Goal: Task Accomplishment & Management: Complete application form

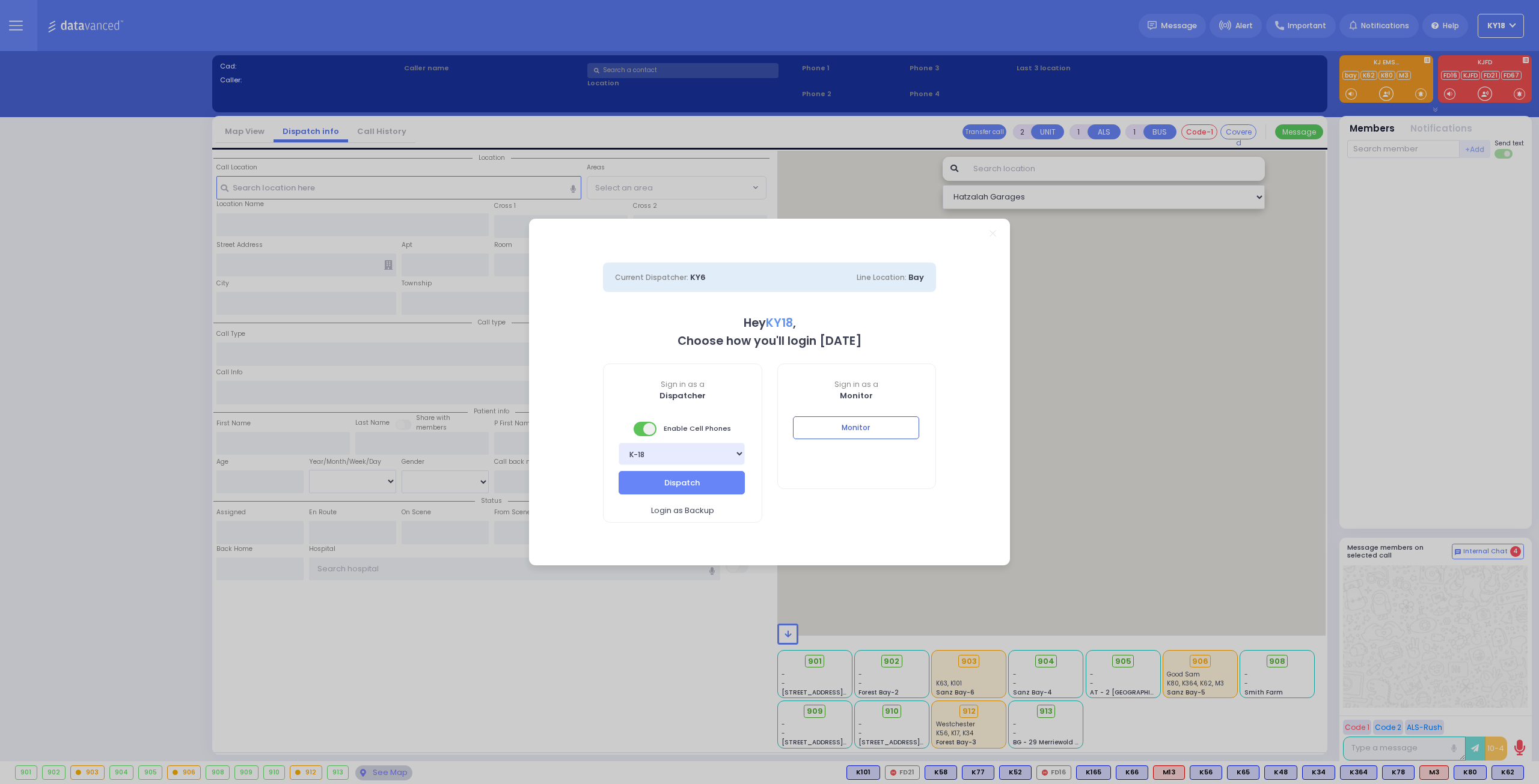
select select "4"
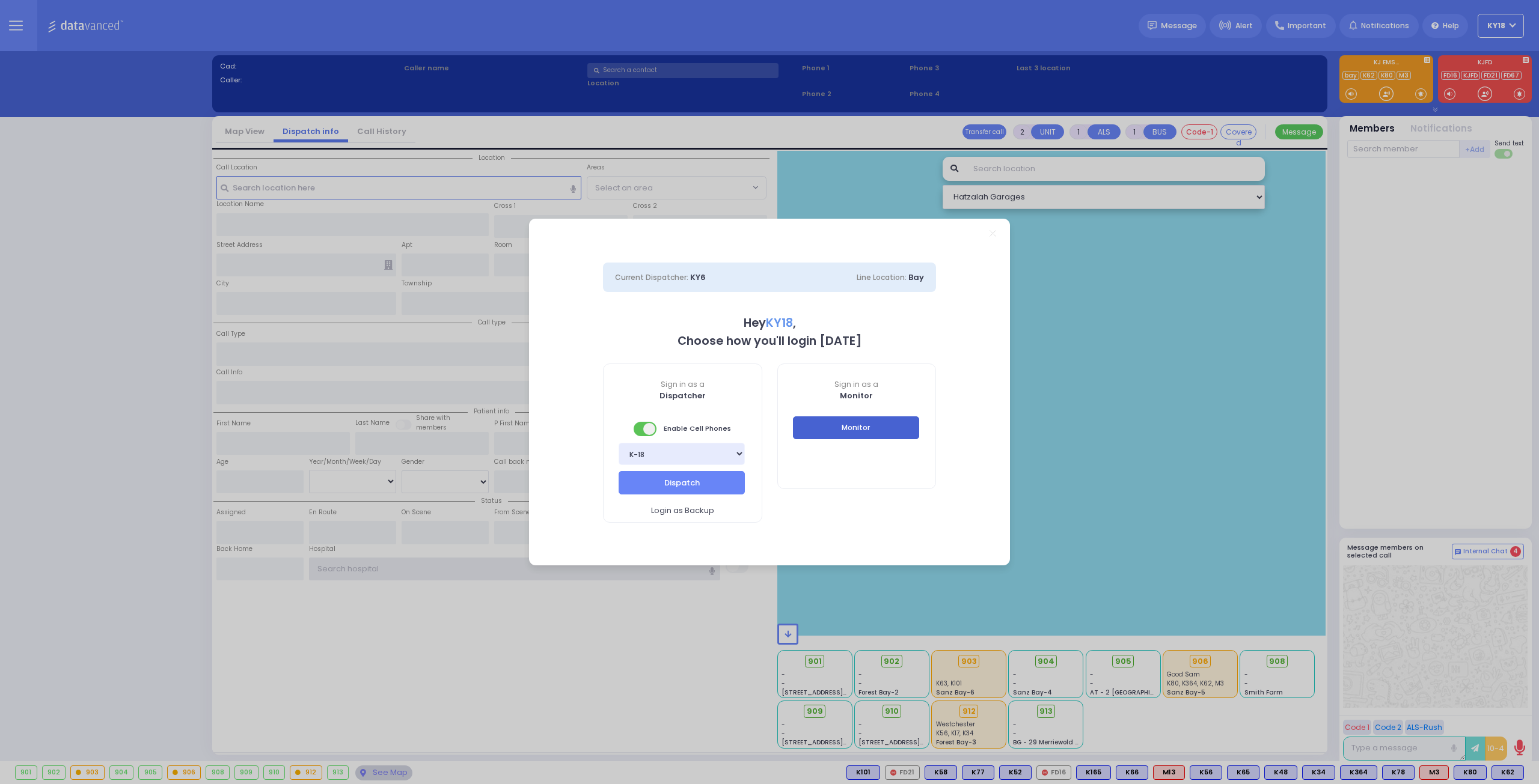
type input "ky18"
click at [866, 435] on button "Monitor" at bounding box center [856, 428] width 126 height 23
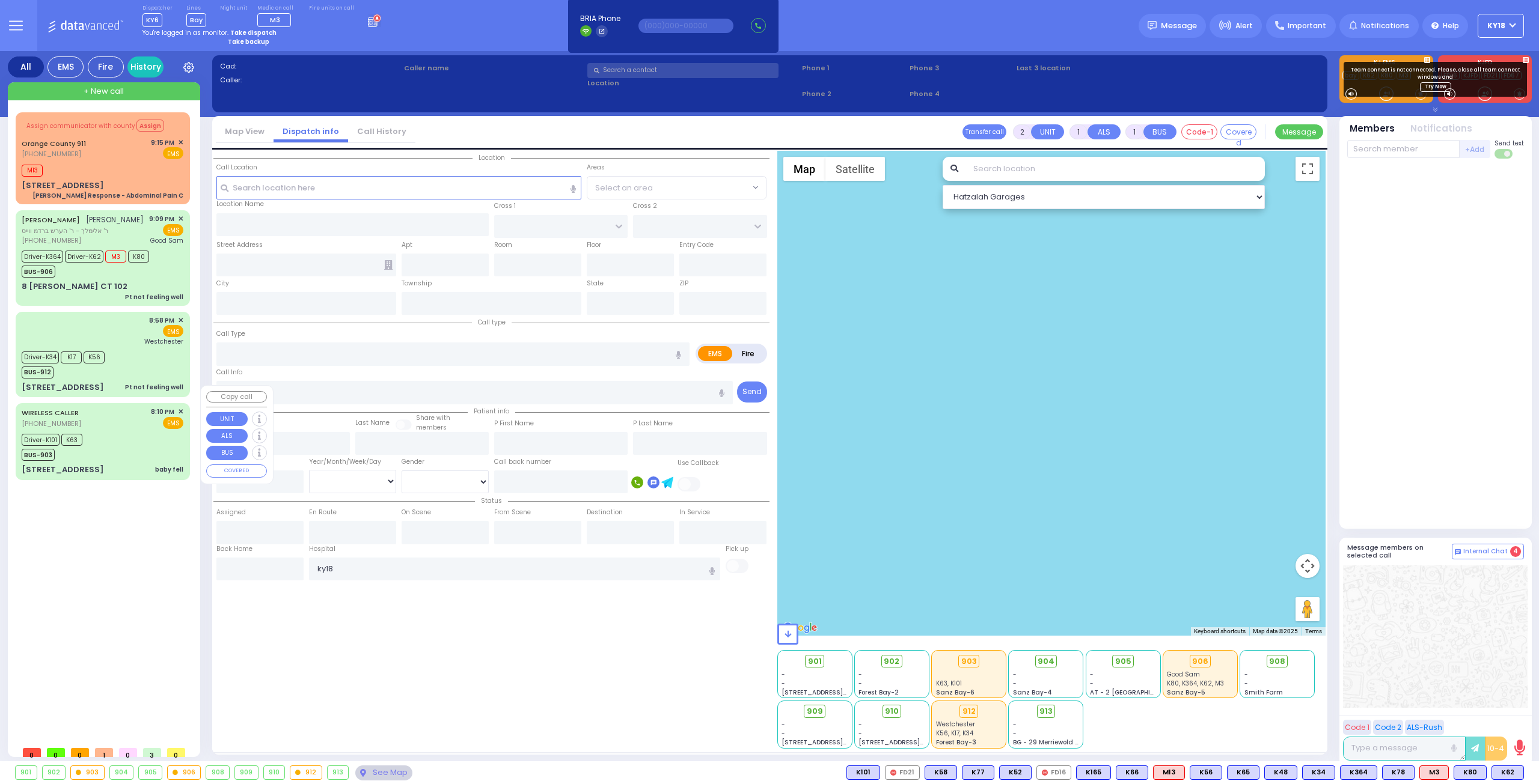
click at [94, 436] on div "Driver-K101 K63 BUS-903" at bounding box center [102, 446] width 162 height 30
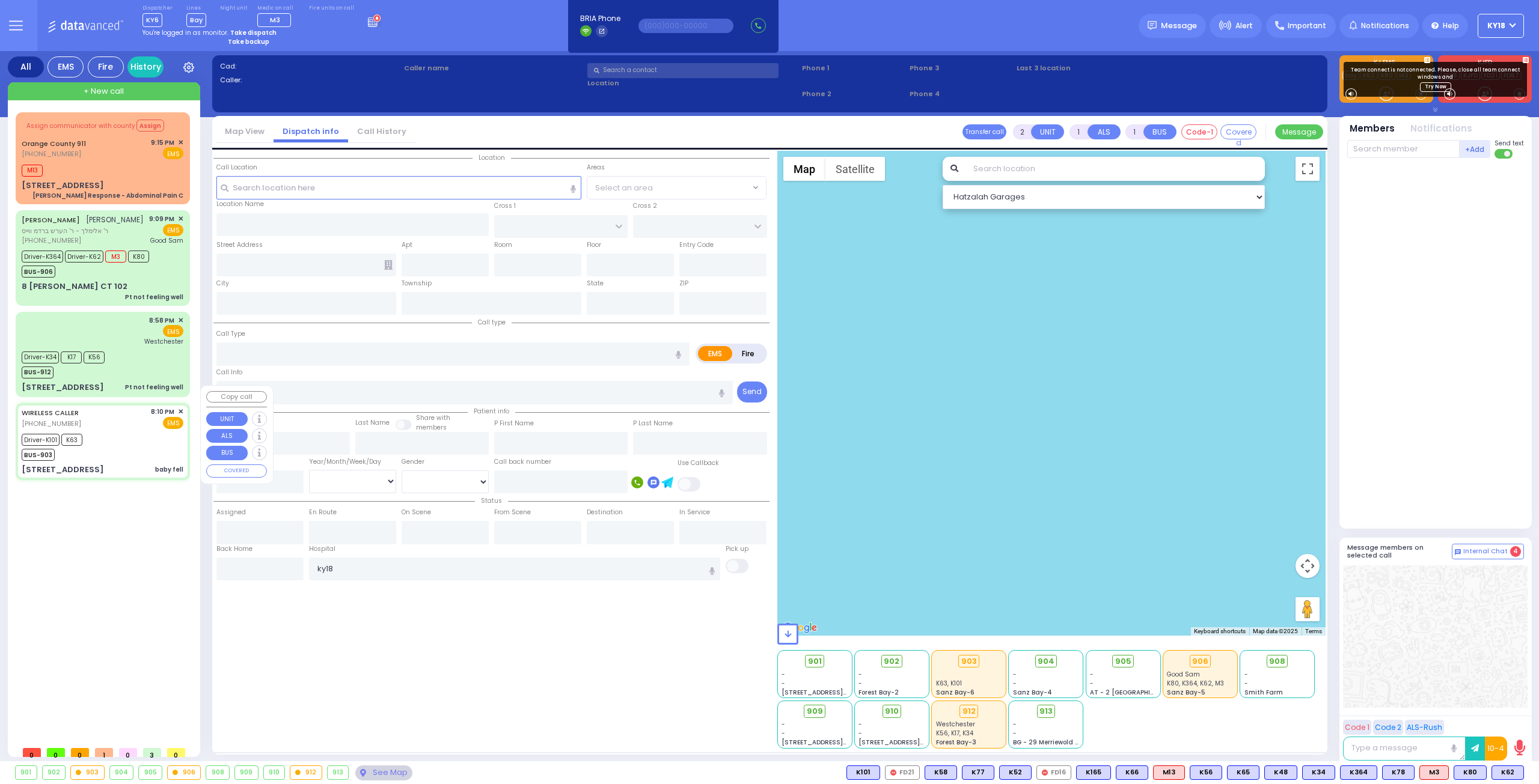
type input "6"
select select
type input "baby fell"
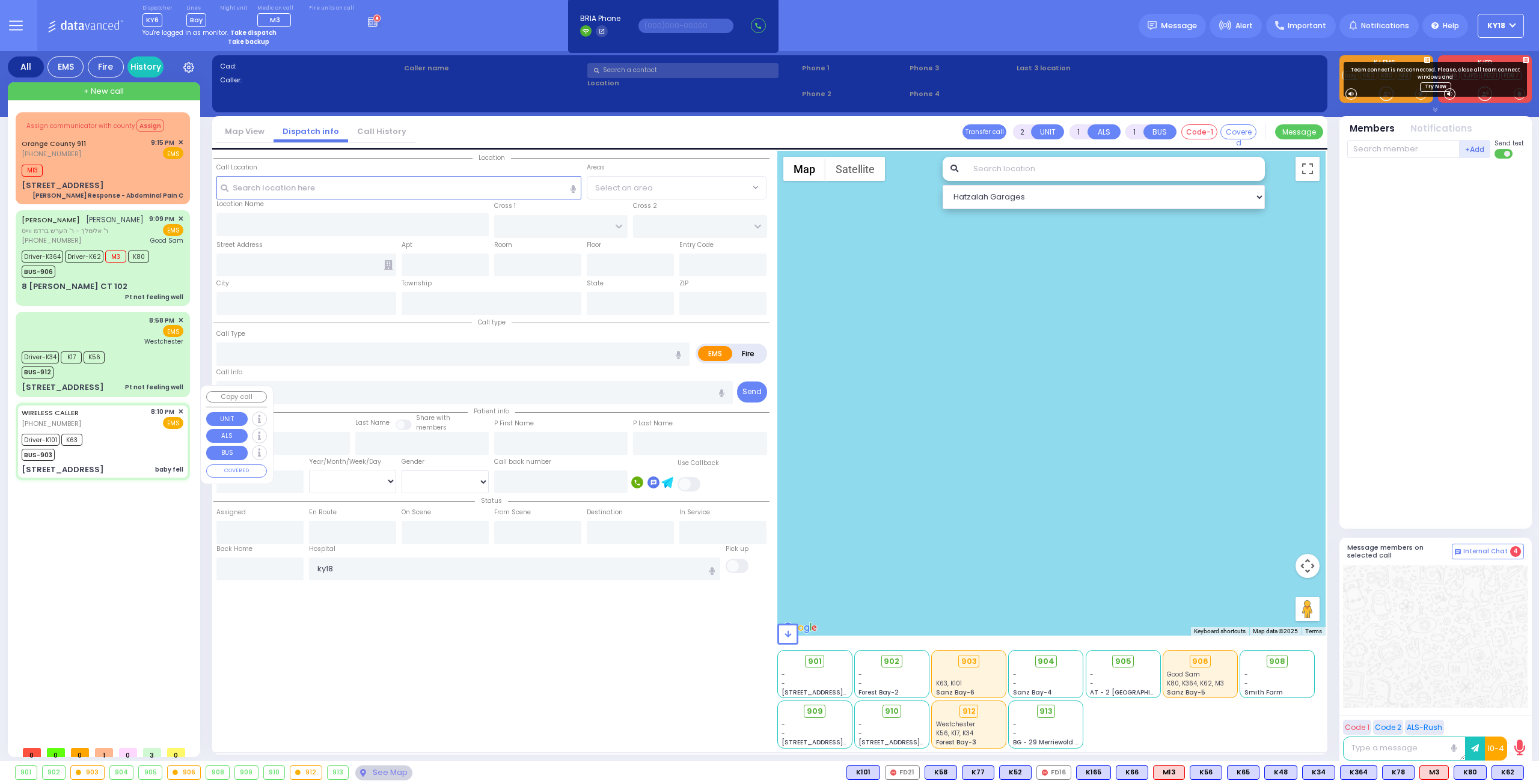
radio input "true"
type input "[PERSON_NAME]"
type input "Bloom"
type input "6"
select select "Month"
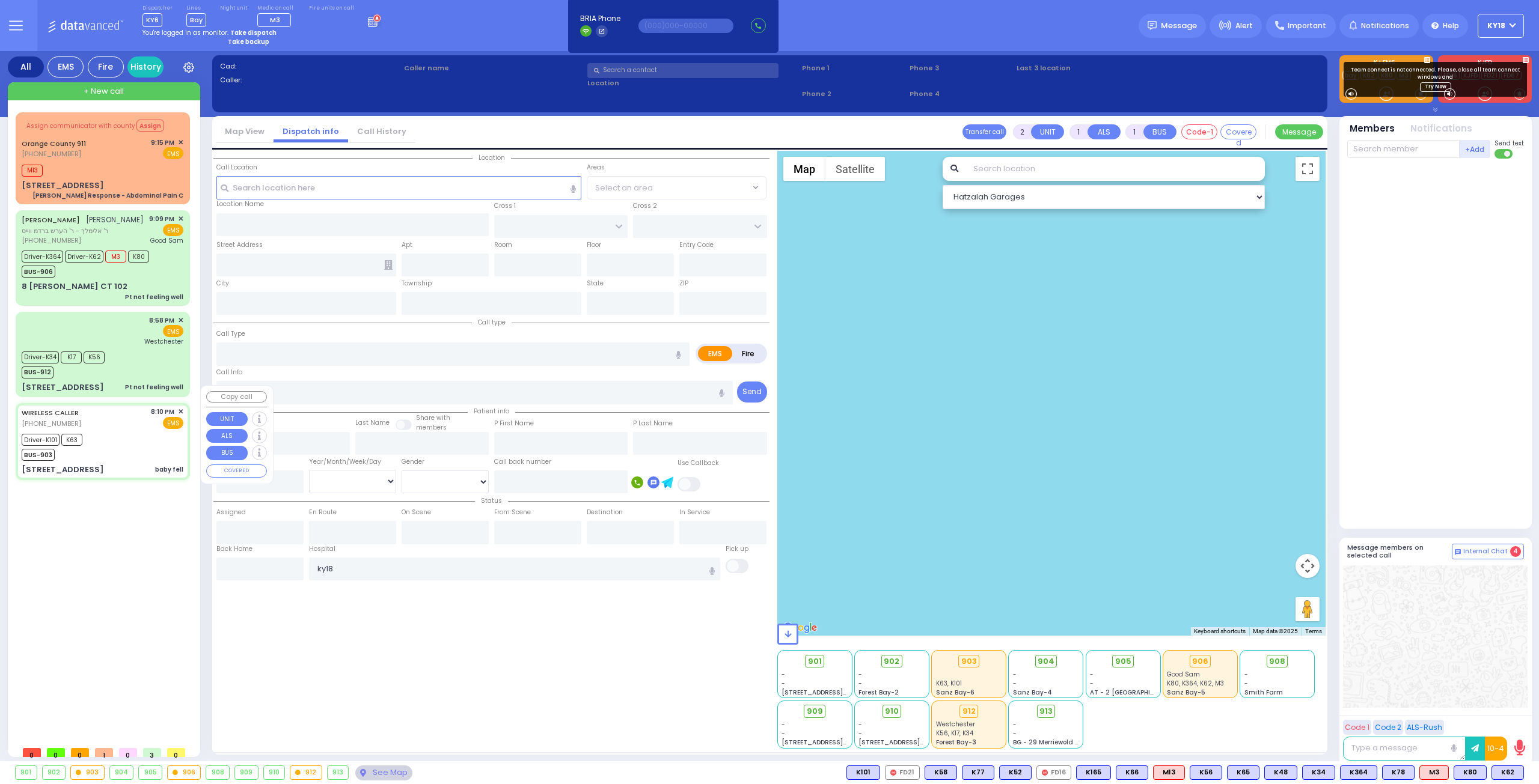
select select "[DEMOGRAPHIC_DATA]"
type input "20:10"
type input "20:11"
type input "20:12"
type input "20:34"
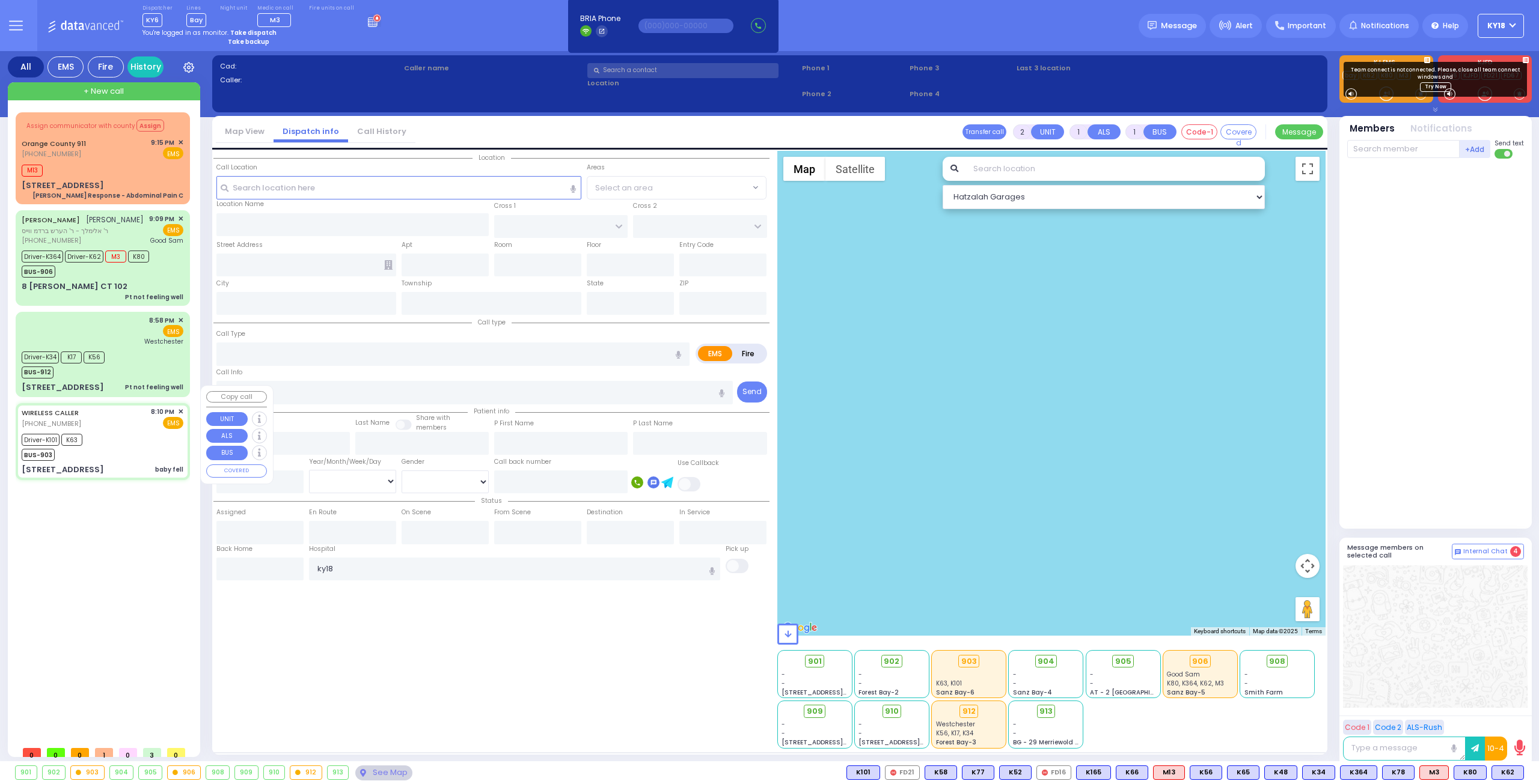
type input "21:07"
type input "[GEOGRAPHIC_DATA] [GEOGRAPHIC_DATA] Paramus Paramus"
select select "Hatzalah Garages"
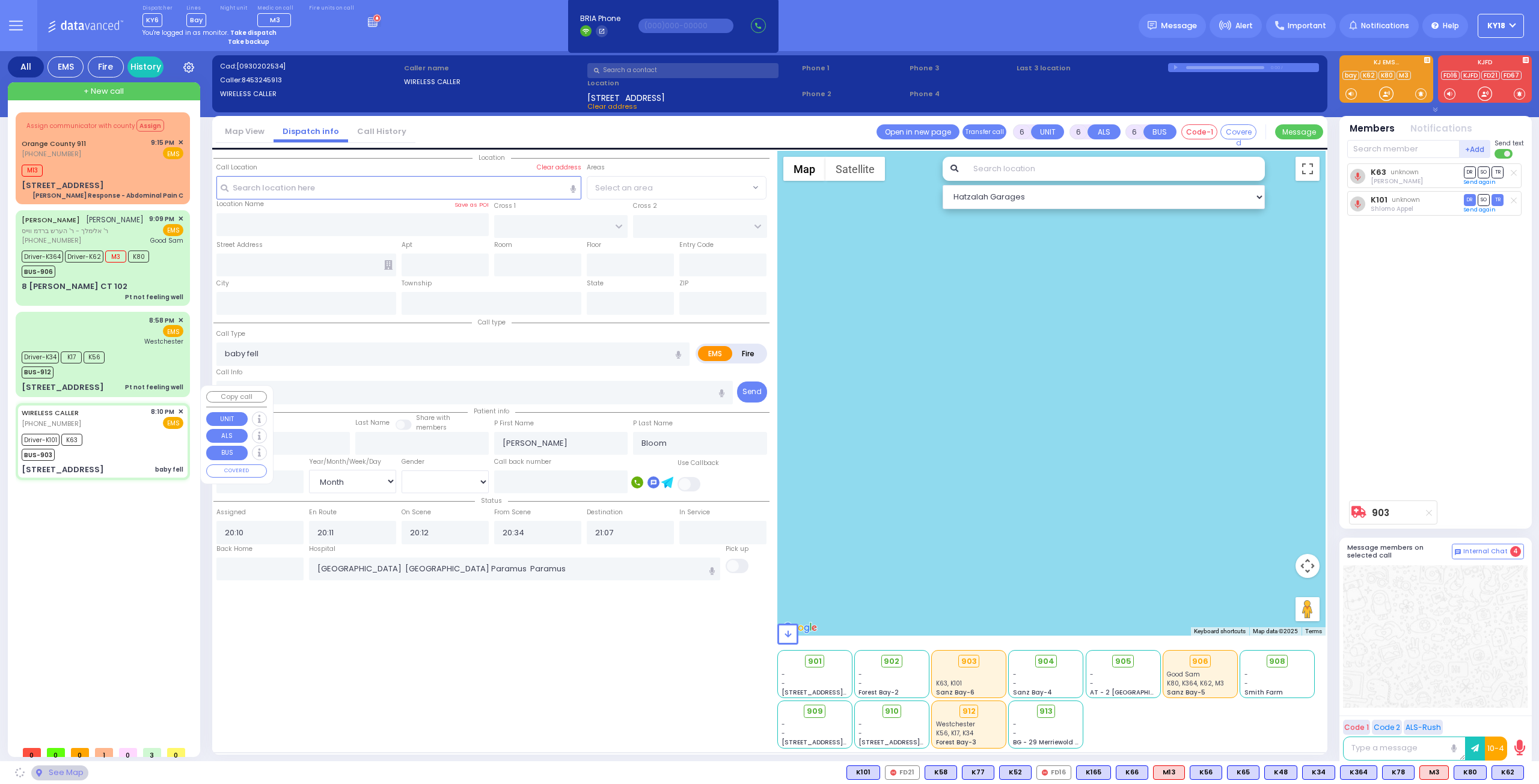
type input "LIZENSK BLVD"
type input "MORDCHE SHER BLVD"
type input "[STREET_ADDRESS]"
type input "203"
type input "Monroe"
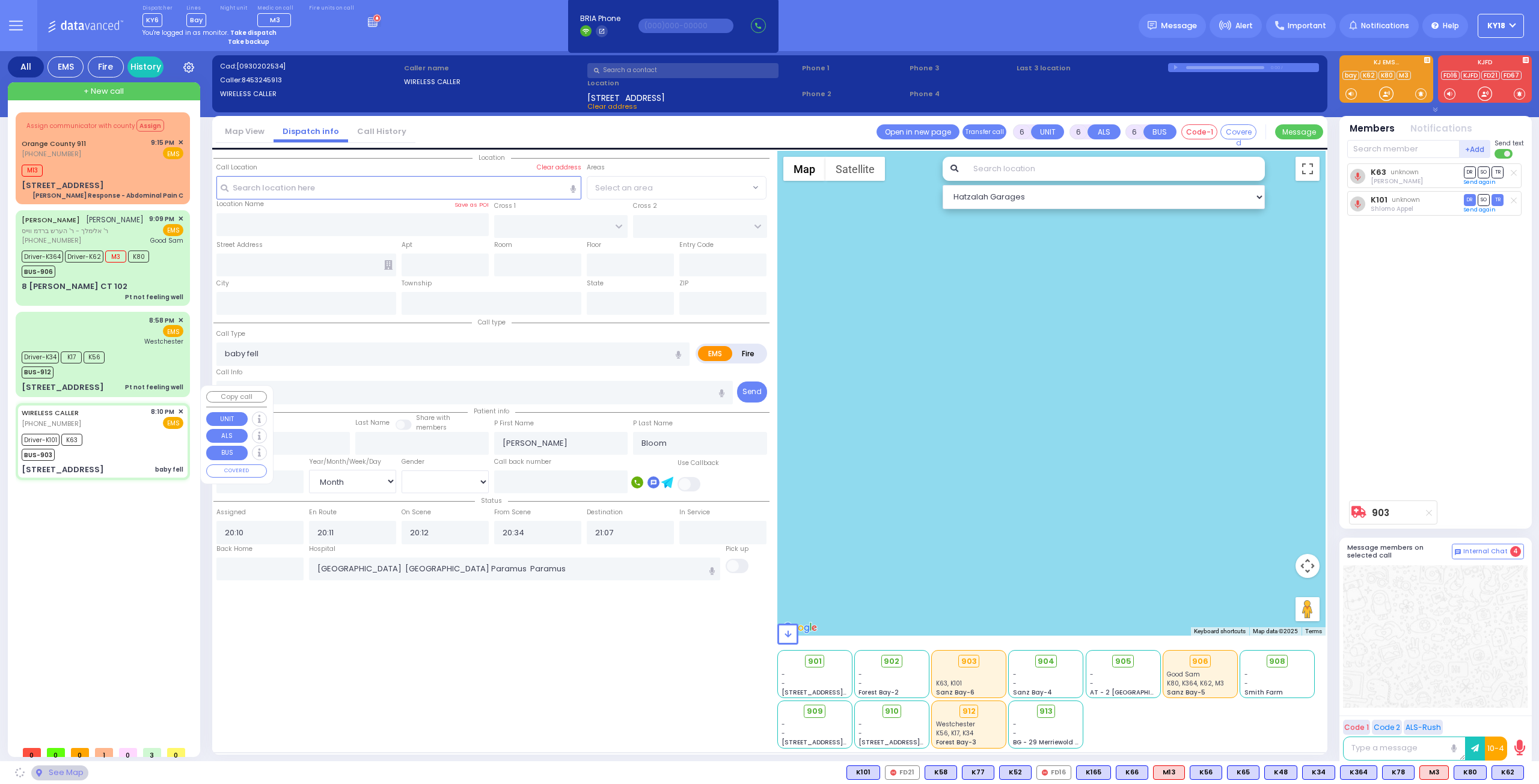
type input "[US_STATE]"
type input "10950"
select select "SECTION 2"
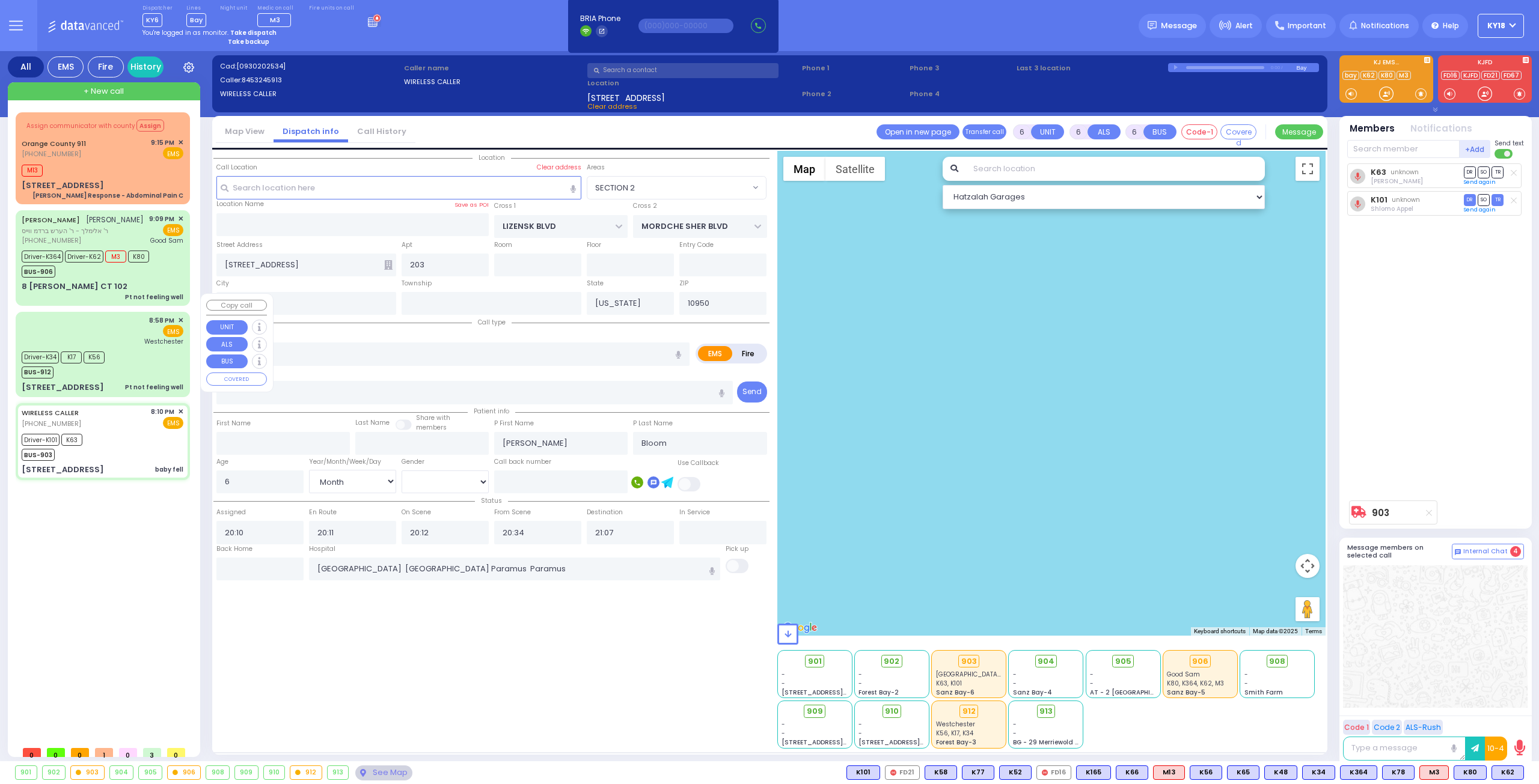
click at [102, 364] on div "BUS-912" at bounding box center [63, 371] width 83 height 15
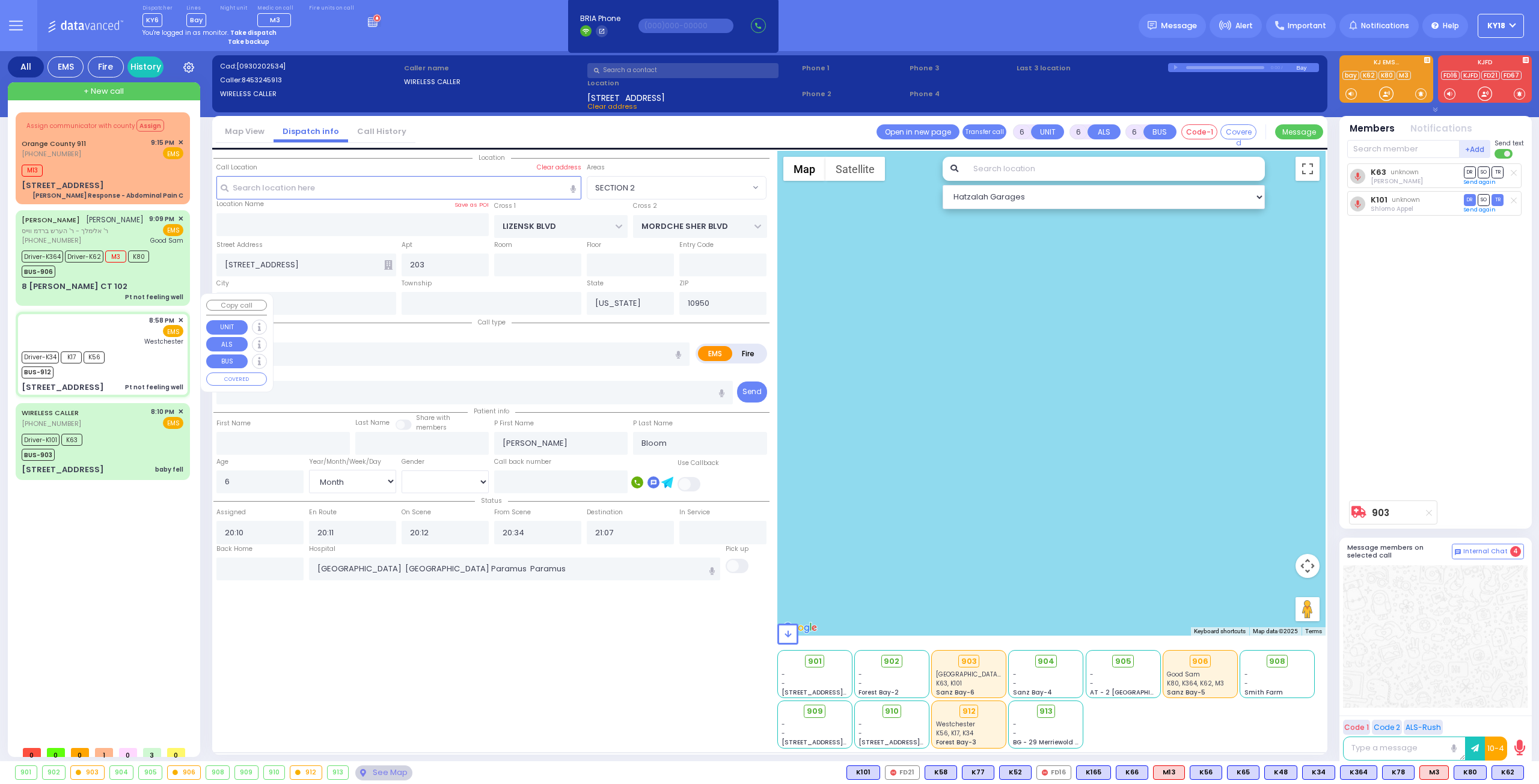
select select
type input "Pt not feeling well"
radio input "true"
type input "Cheila"
type input "[PERSON_NAME]"
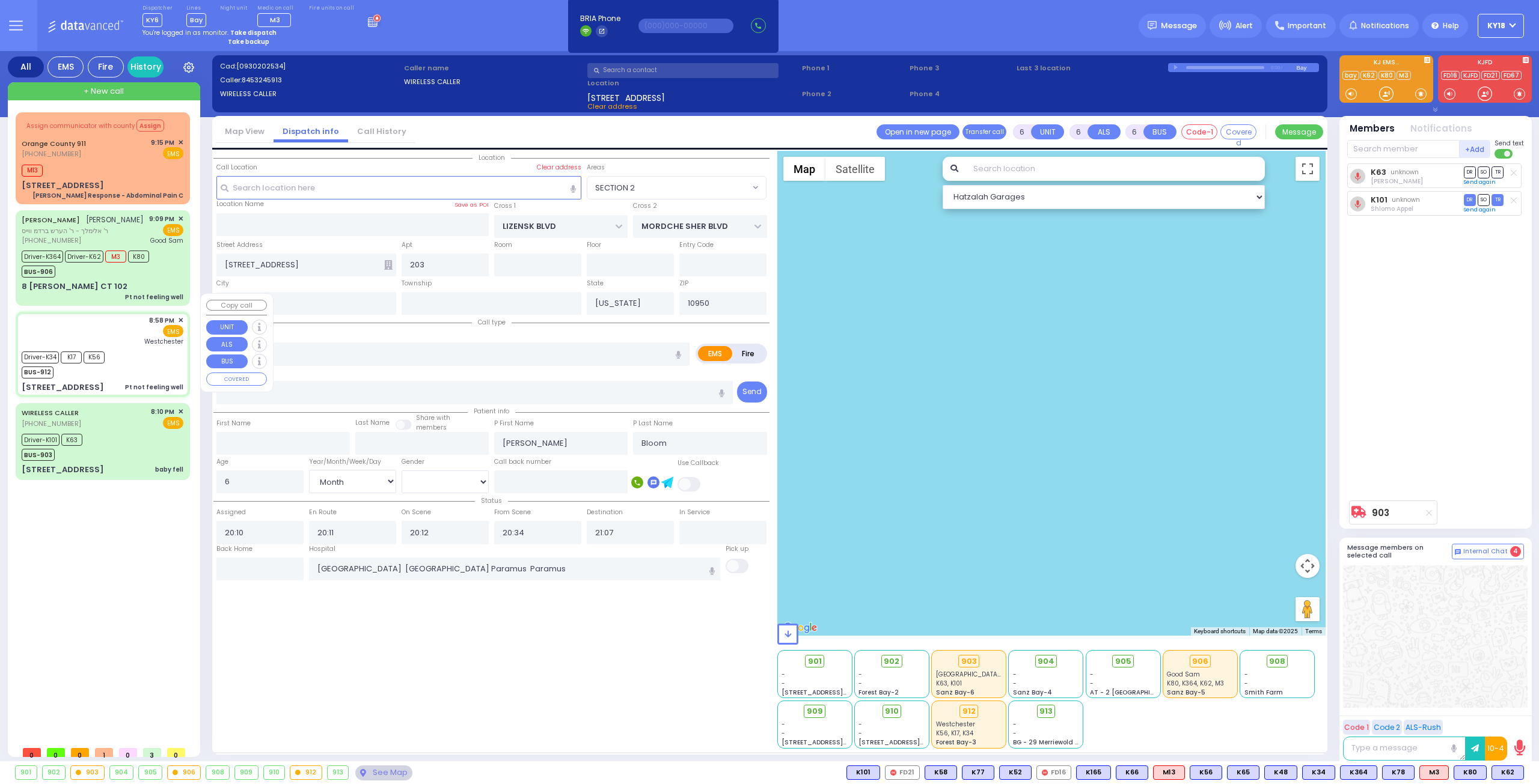
type input "21"
select select "Year"
select select "[DEMOGRAPHIC_DATA]"
type input "20:58"
type input "20:59"
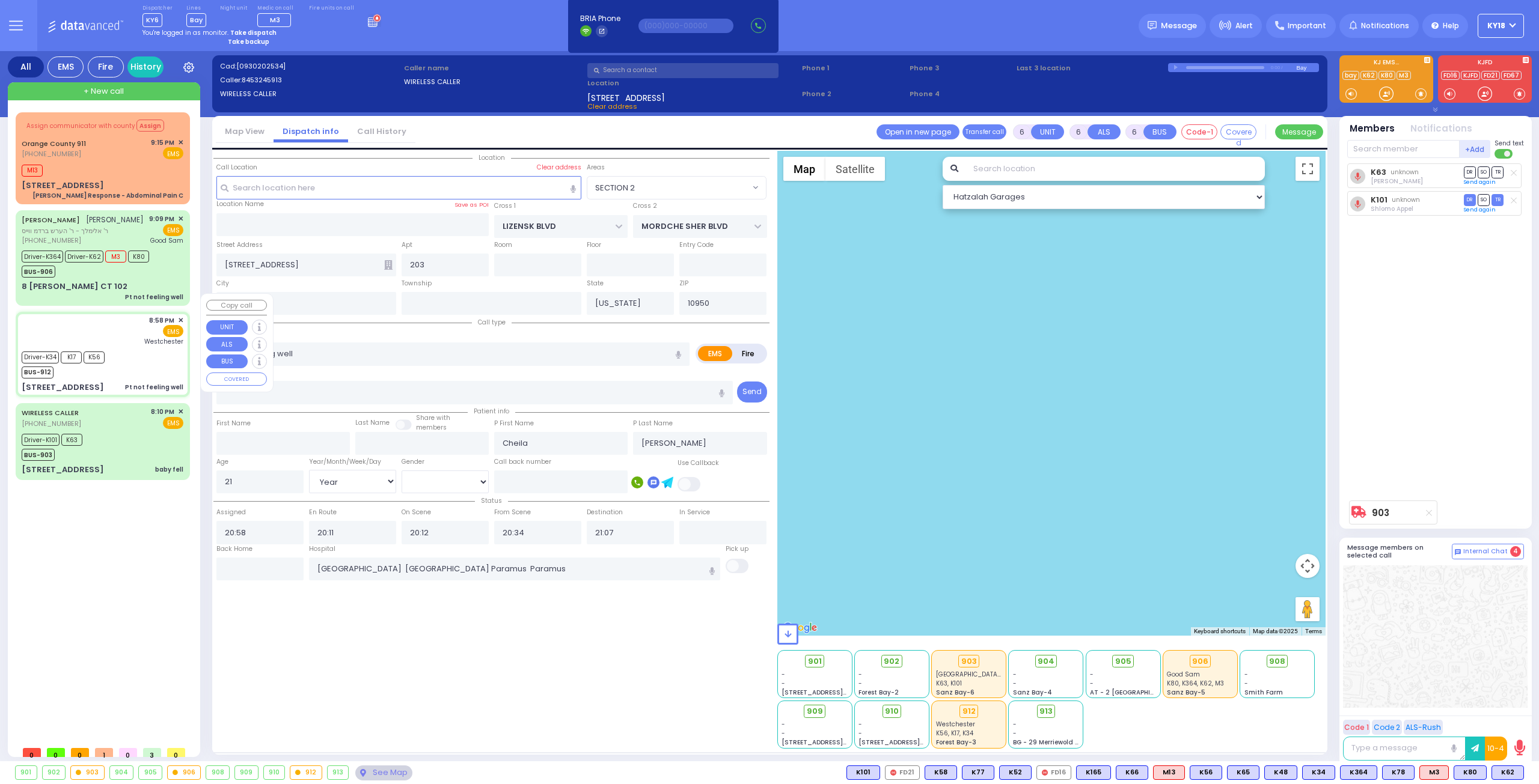
type input "21:06"
type input "21:20"
type input "[GEOGRAPHIC_DATA]-[PERSON_NAME][GEOGRAPHIC_DATA]"
select select "Hatzalah Garages"
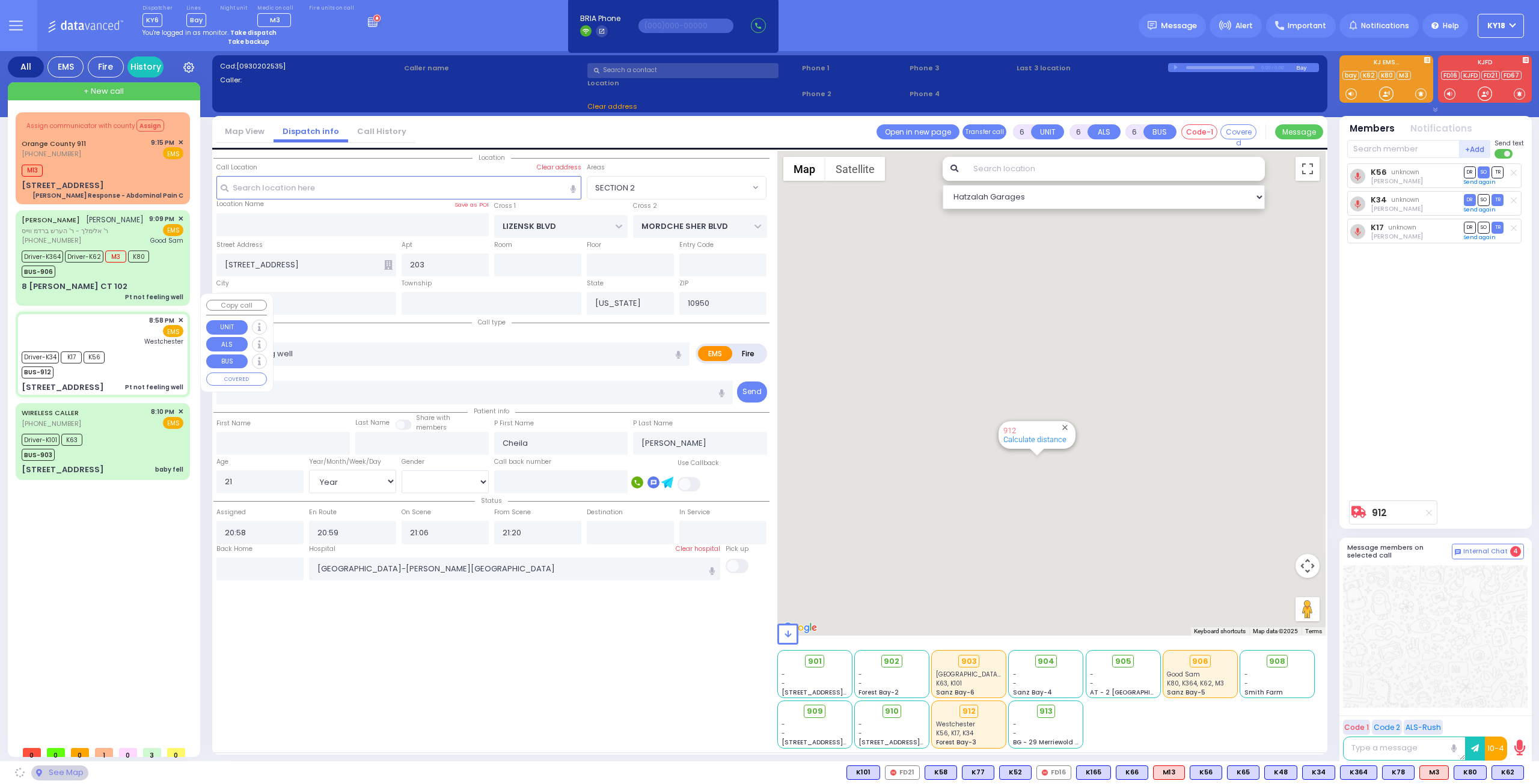
type input "PRESHBURG BLVD"
type input "[STREET_ADDRESS]"
type input "302"
type input "[PERSON_NAME]"
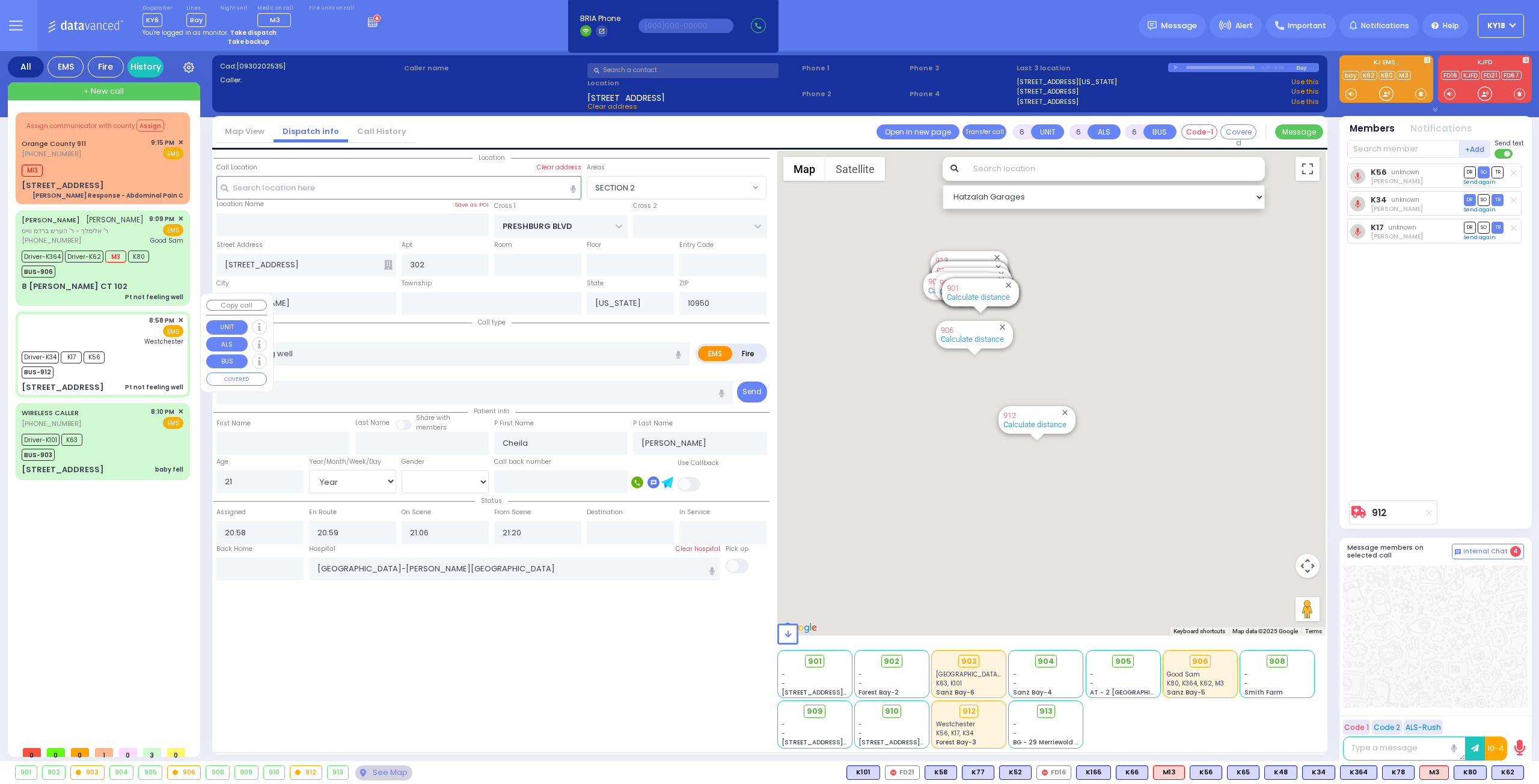
select select "SECTION 2"
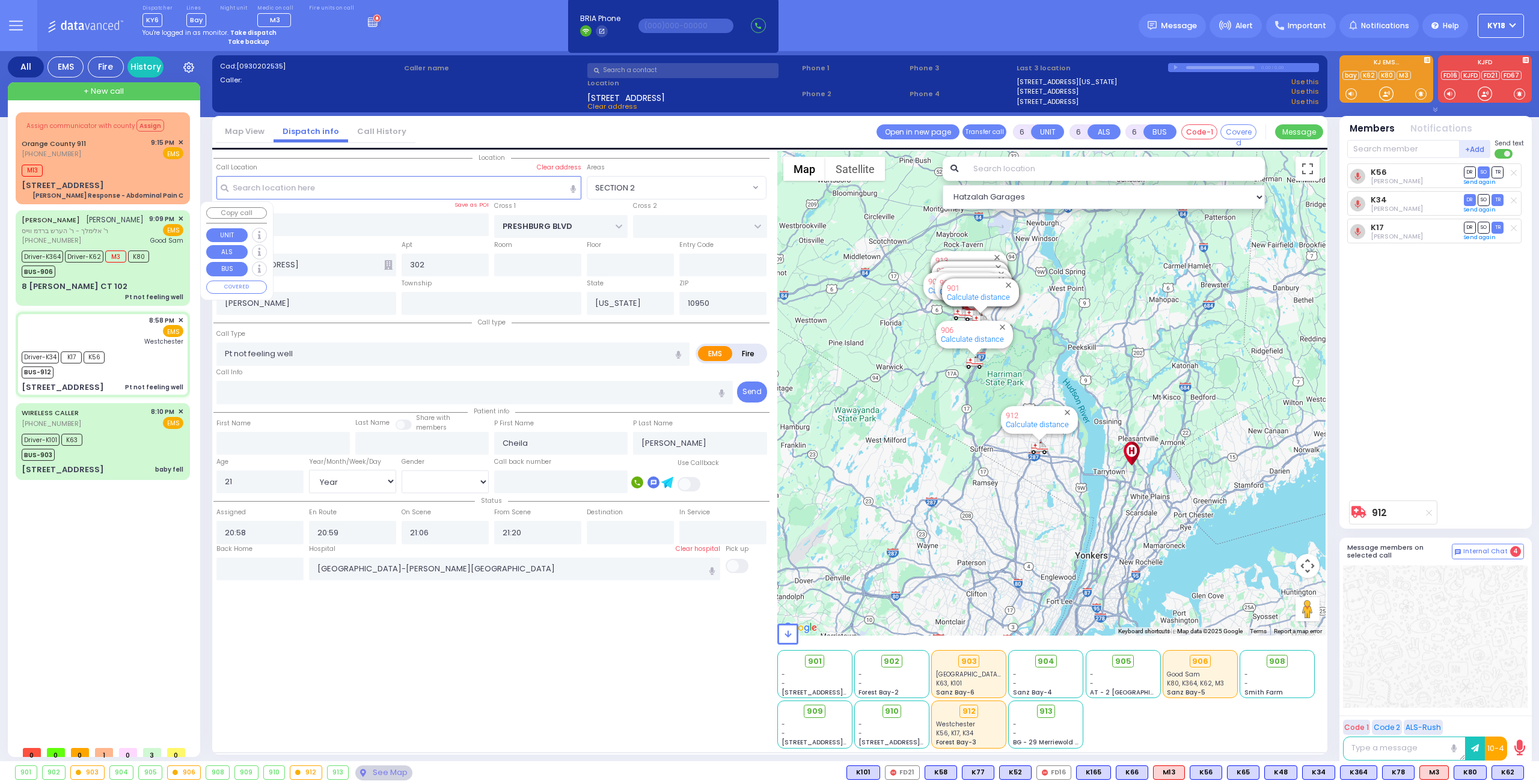
click at [96, 267] on div "BUS-906" at bounding box center [85, 270] width 127 height 15
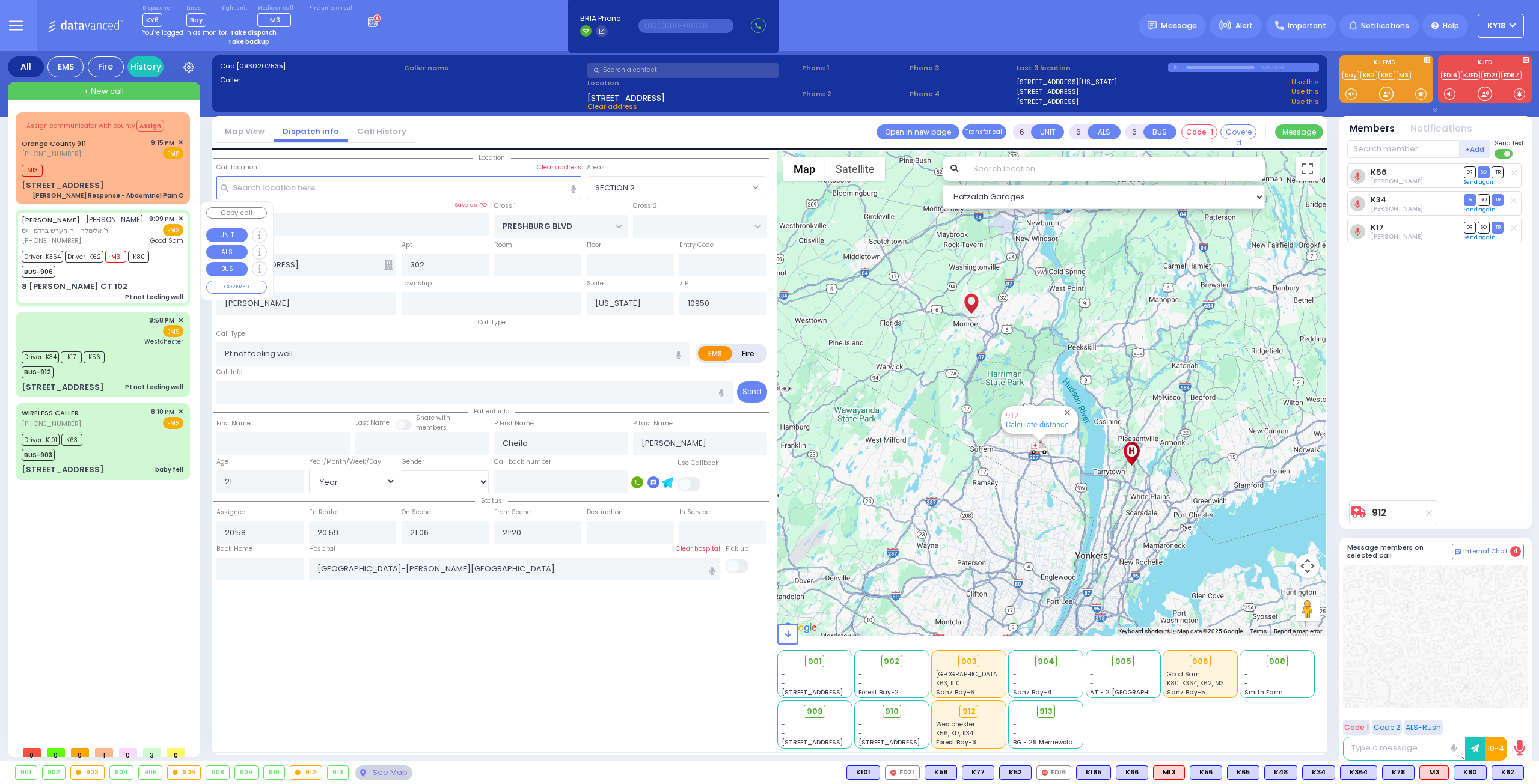
select select
radio input "true"
type input "[PERSON_NAME]"
type input "Haim"
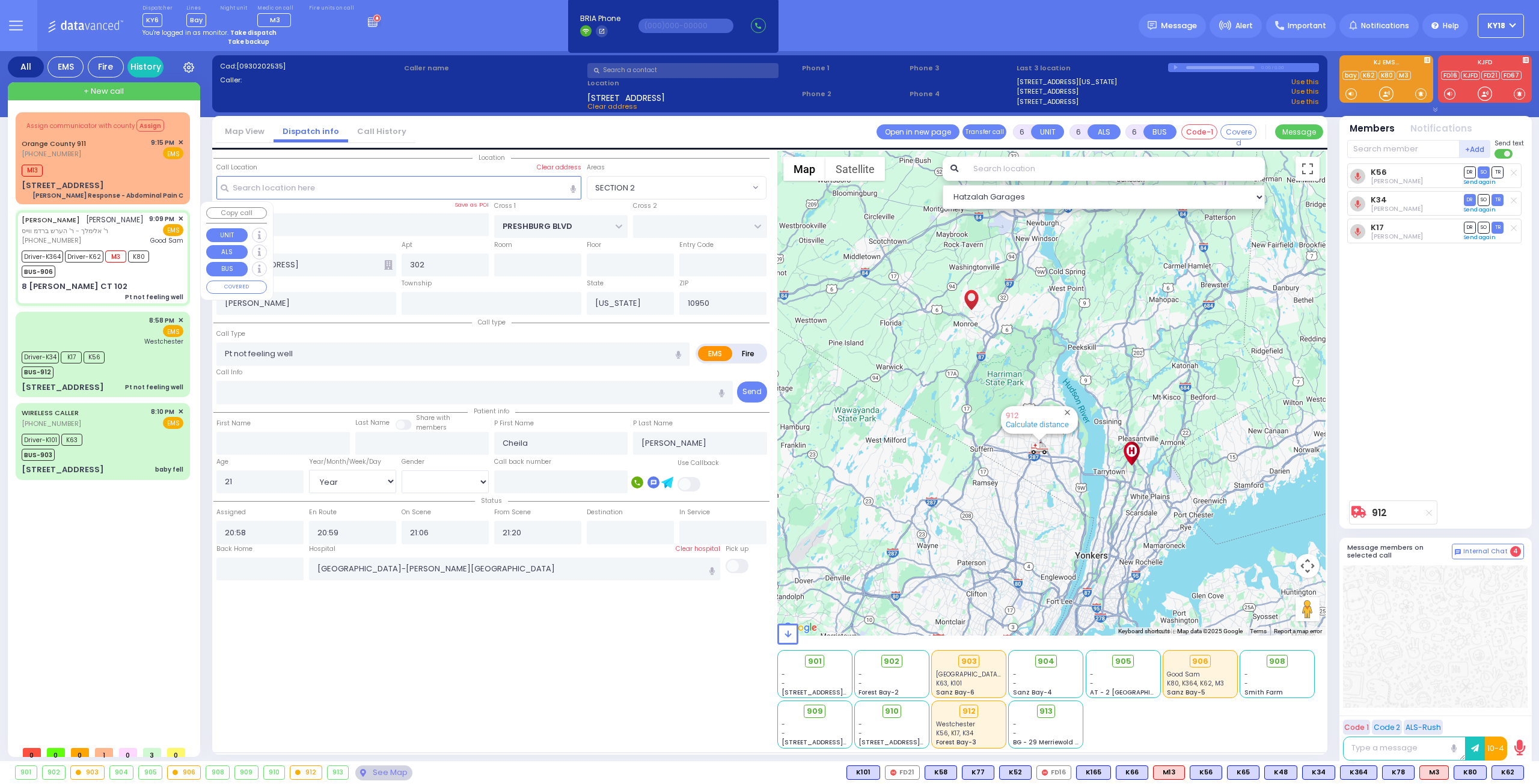
type input "[PERSON_NAME]"
type input "52"
select select "Year"
select select "[DEMOGRAPHIC_DATA]"
type input "21:09"
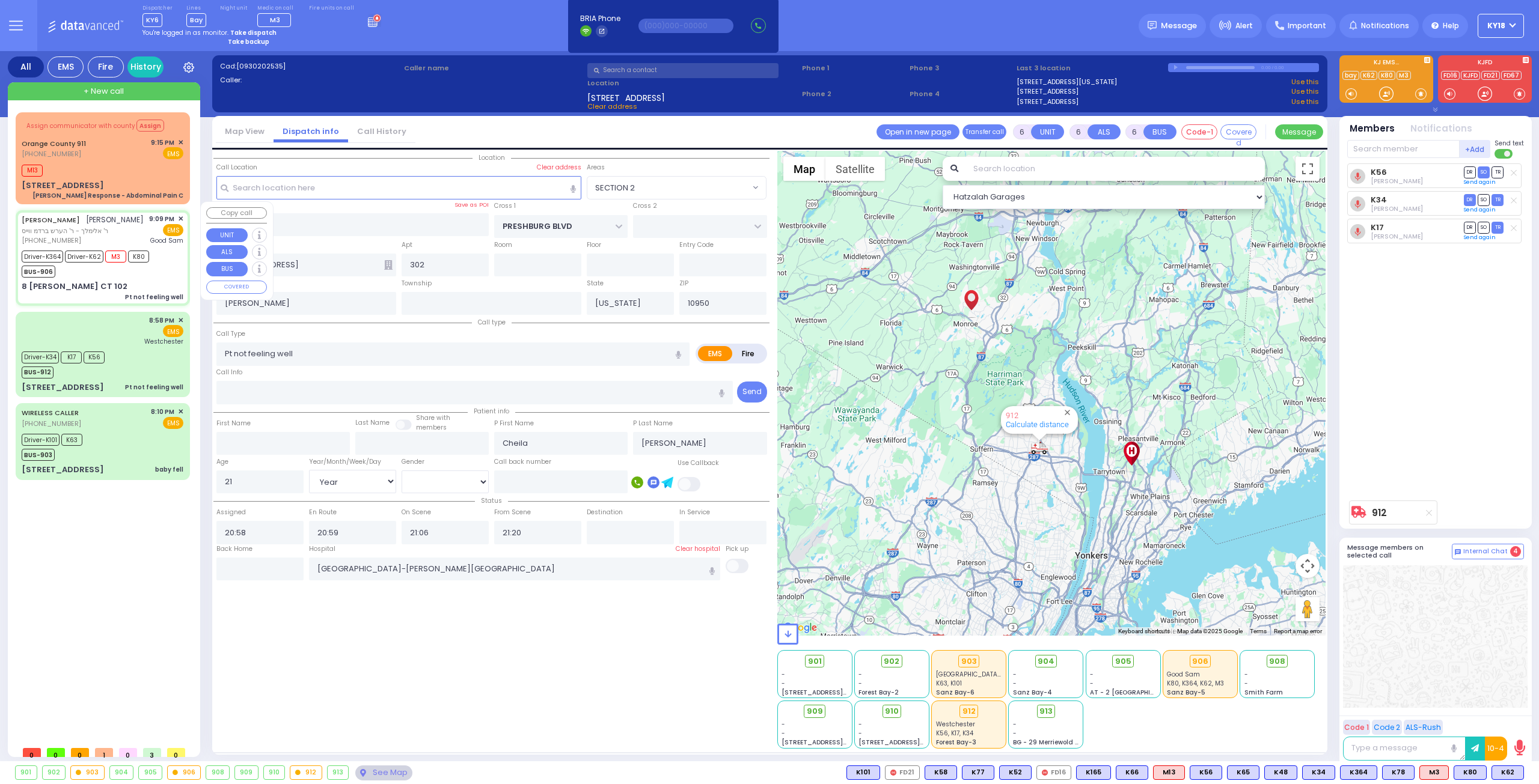
type input "21:11"
type input "21:14"
type input "21:33"
type input "[GEOGRAPHIC_DATA]"
type input "ACRES RD"
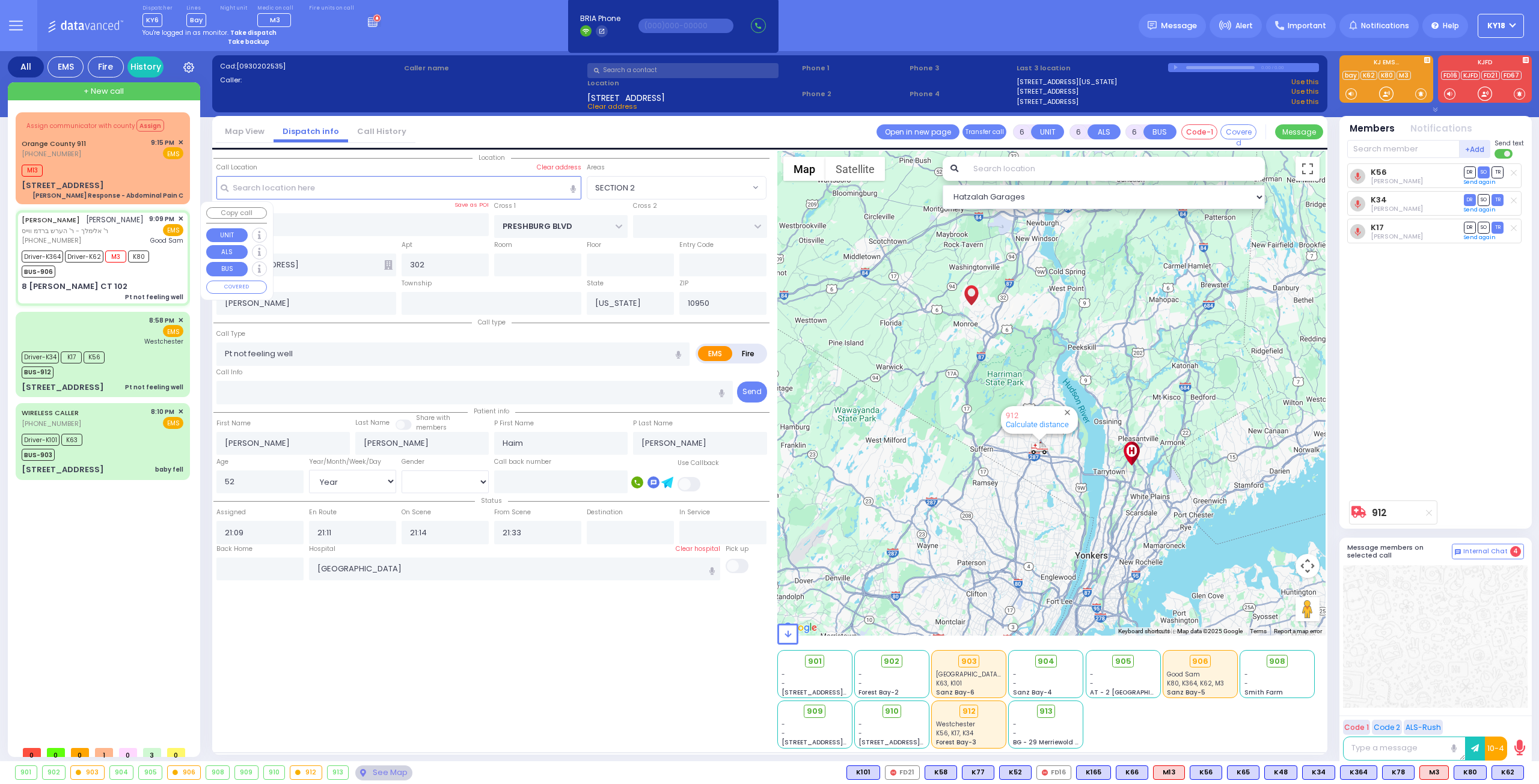
type input "8 [PERSON_NAME] CT"
type input "102"
type input "Monroe"
select select "Hatzalah Garages"
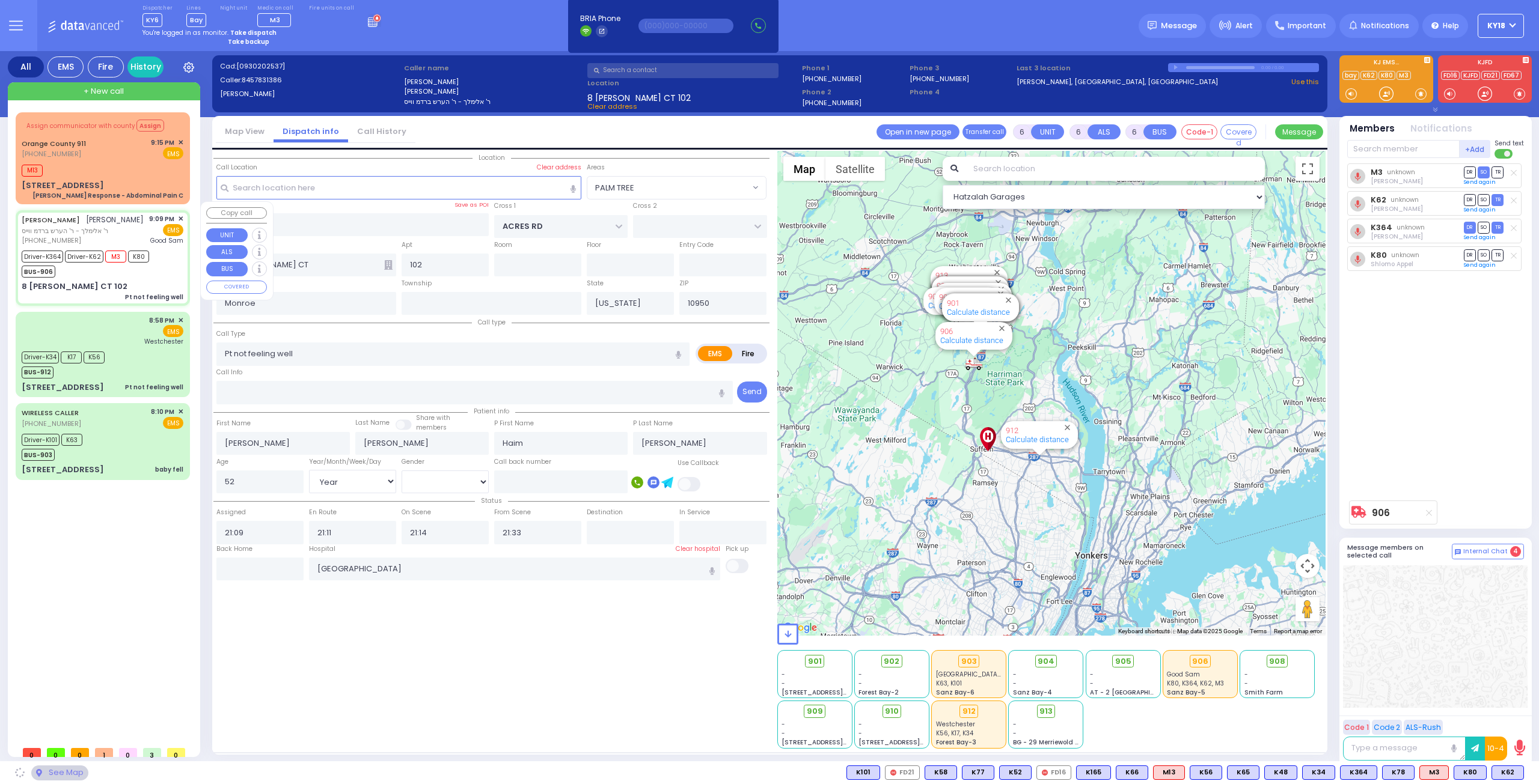
select select "PALM TREE"
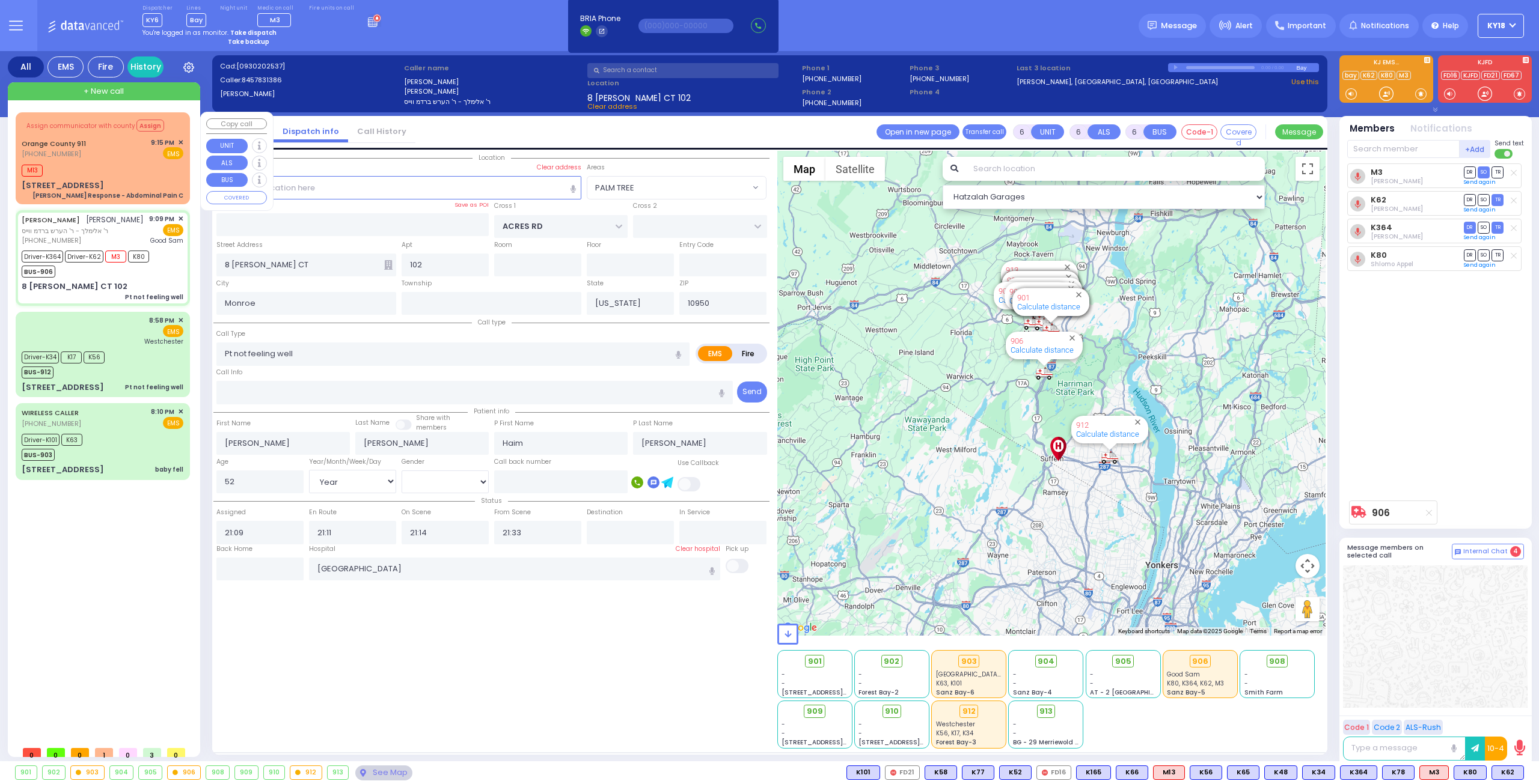
click at [108, 151] on div "Orange County 911 [PHONE_NUMBER] 9:15 PM ✕ EMS" at bounding box center [102, 149] width 162 height 22
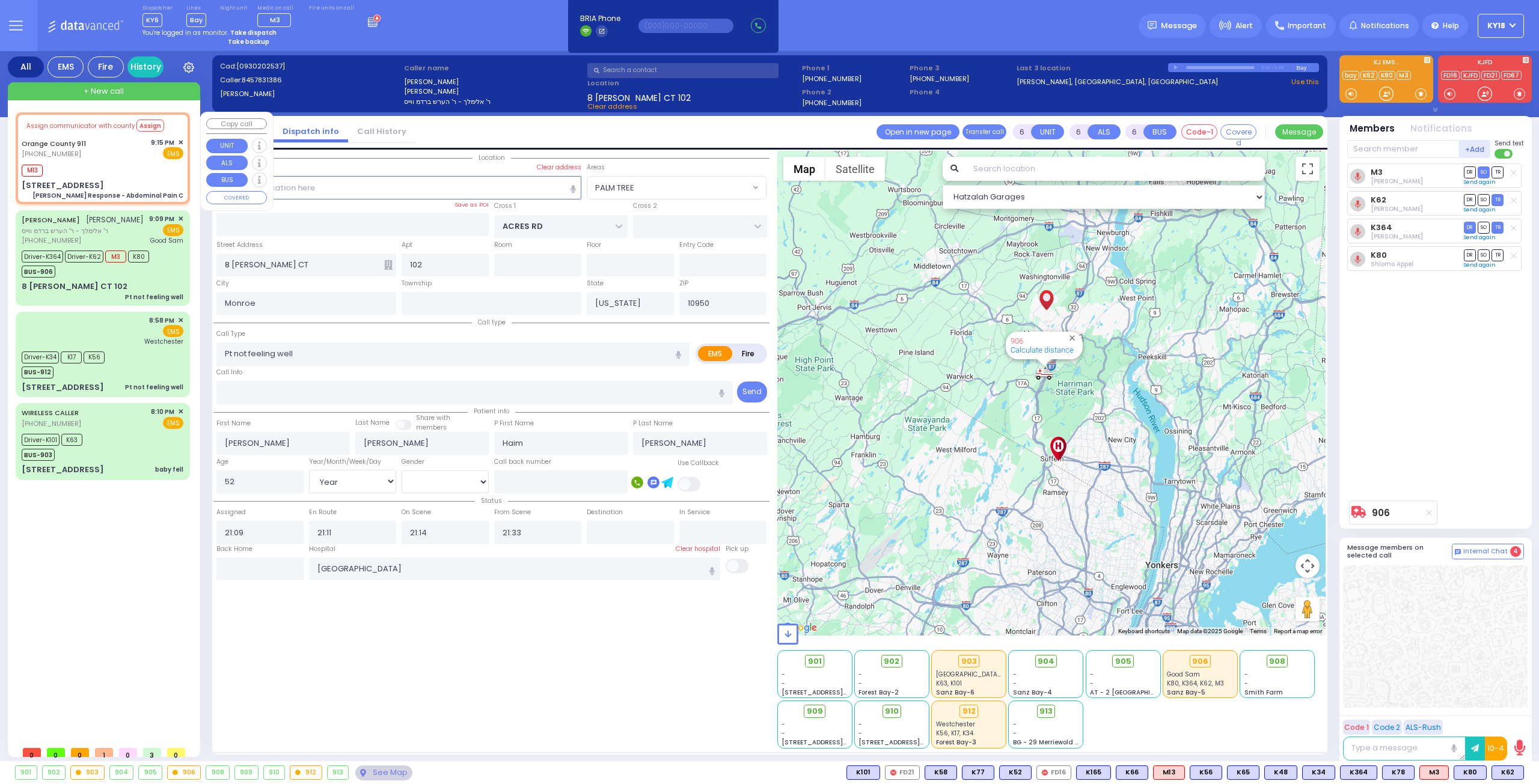
select select
type input "[PERSON_NAME] Response - Abdominal Pain C"
radio input "true"
type input "Nature: : Charlie Response - Abdominal Pain C Address: : [STREET_ADDRESS]: : [G…"
select select
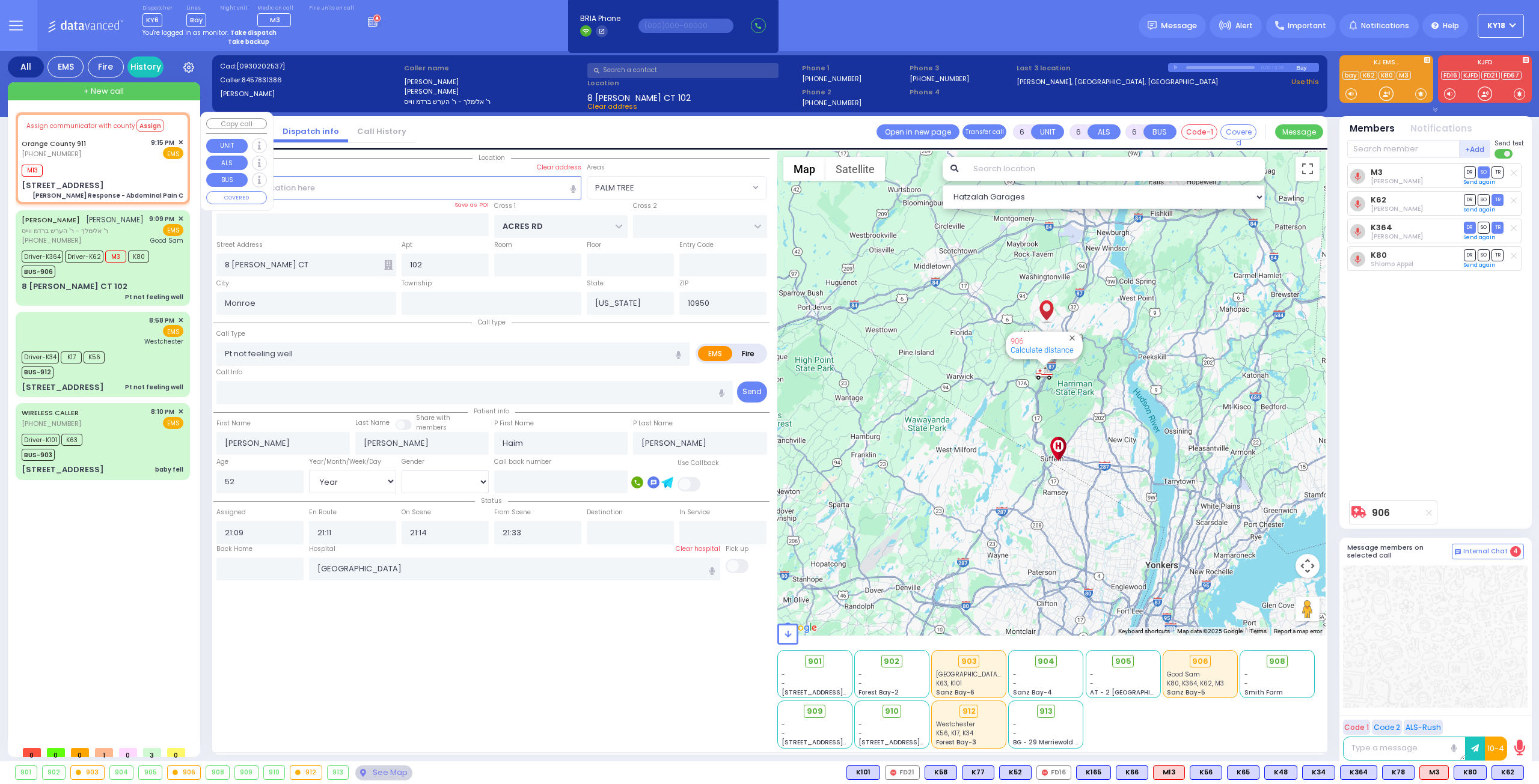
select select
type input "21:19"
select select "Hatzalah Garages"
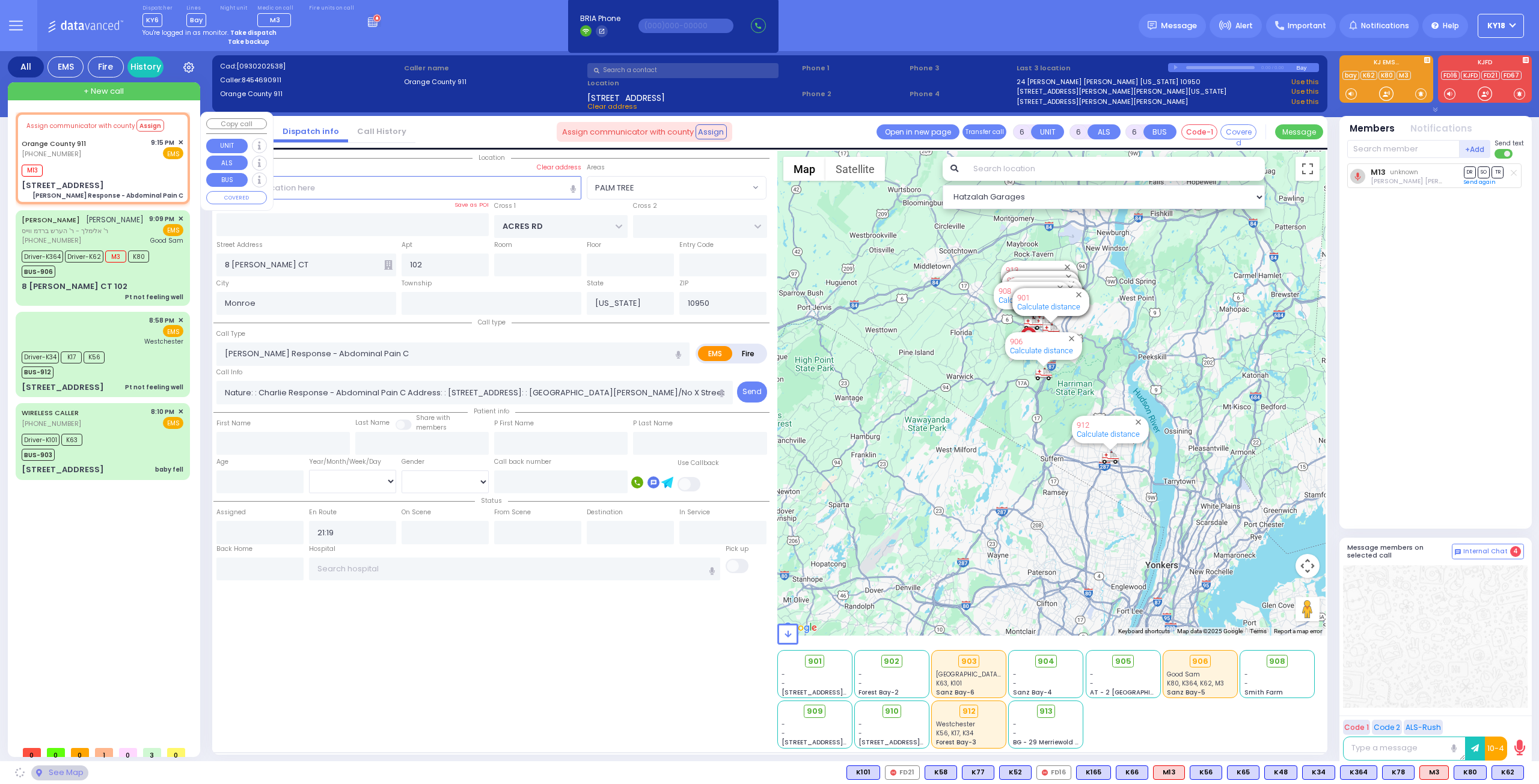
type input "[STREET_ADDRESS]"
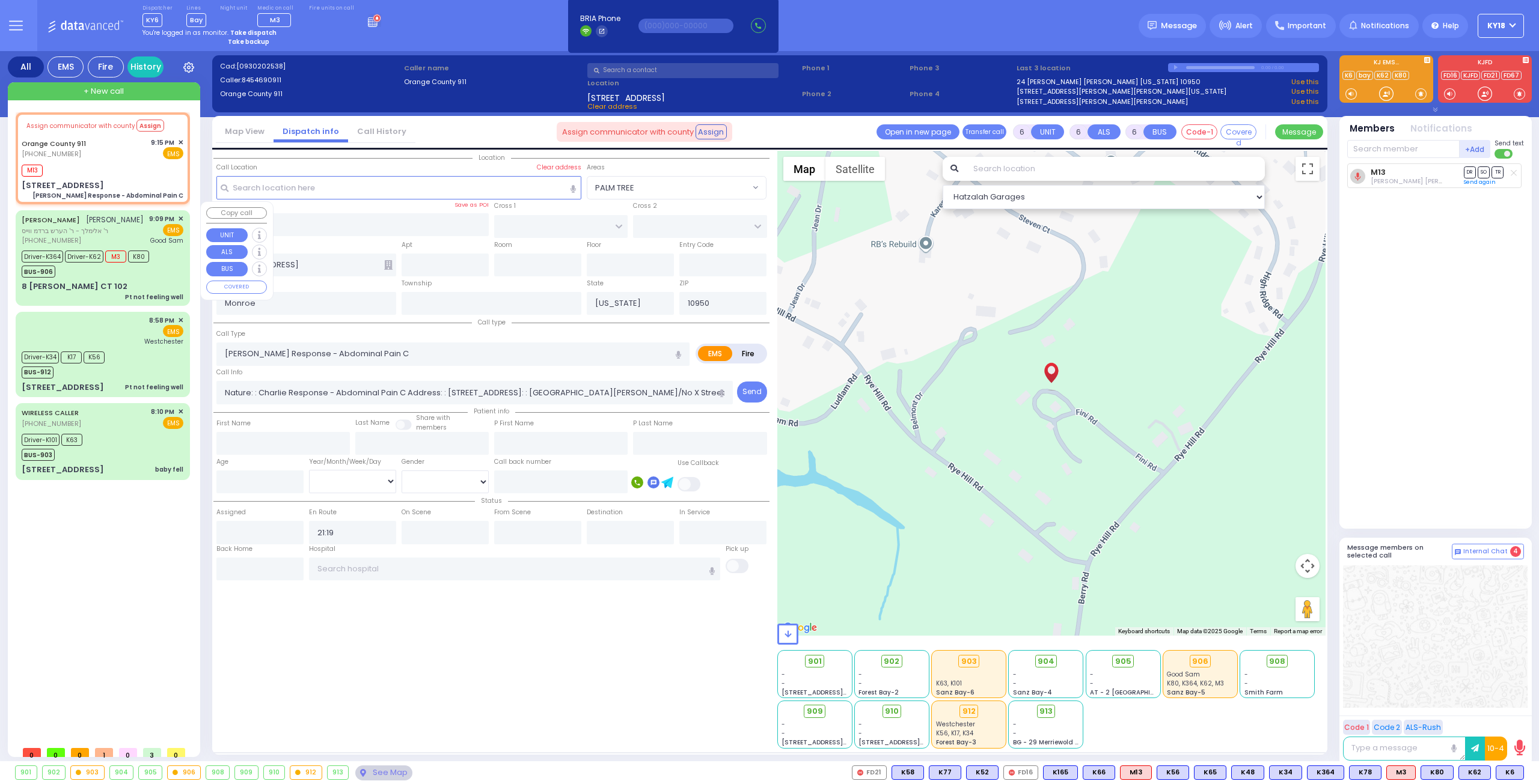
select select
radio input "true"
type input "Unknown"
select select "Year"
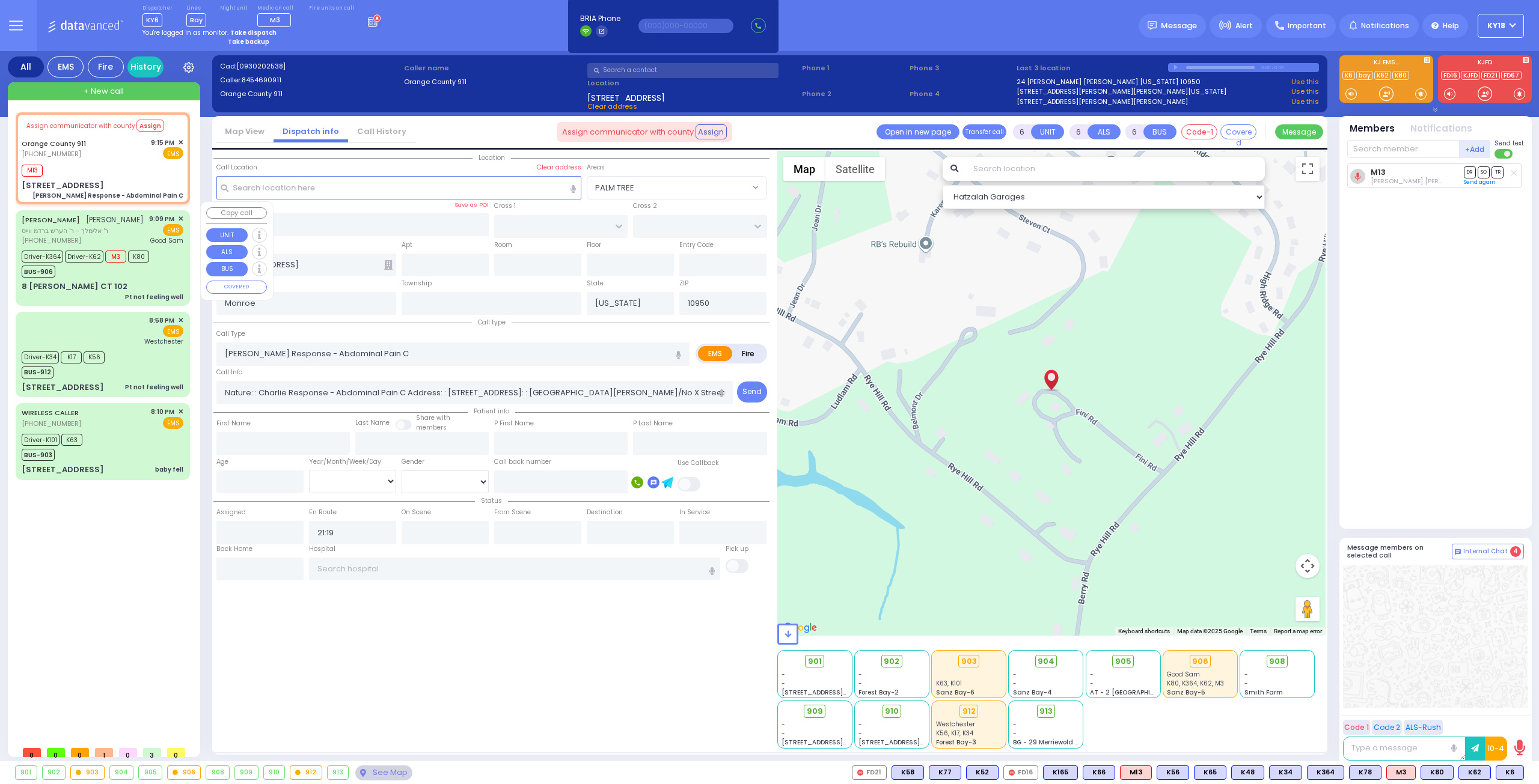
type input "21:19"
select select "Hatzalah Garages"
select select
radio input "true"
select select "Year"
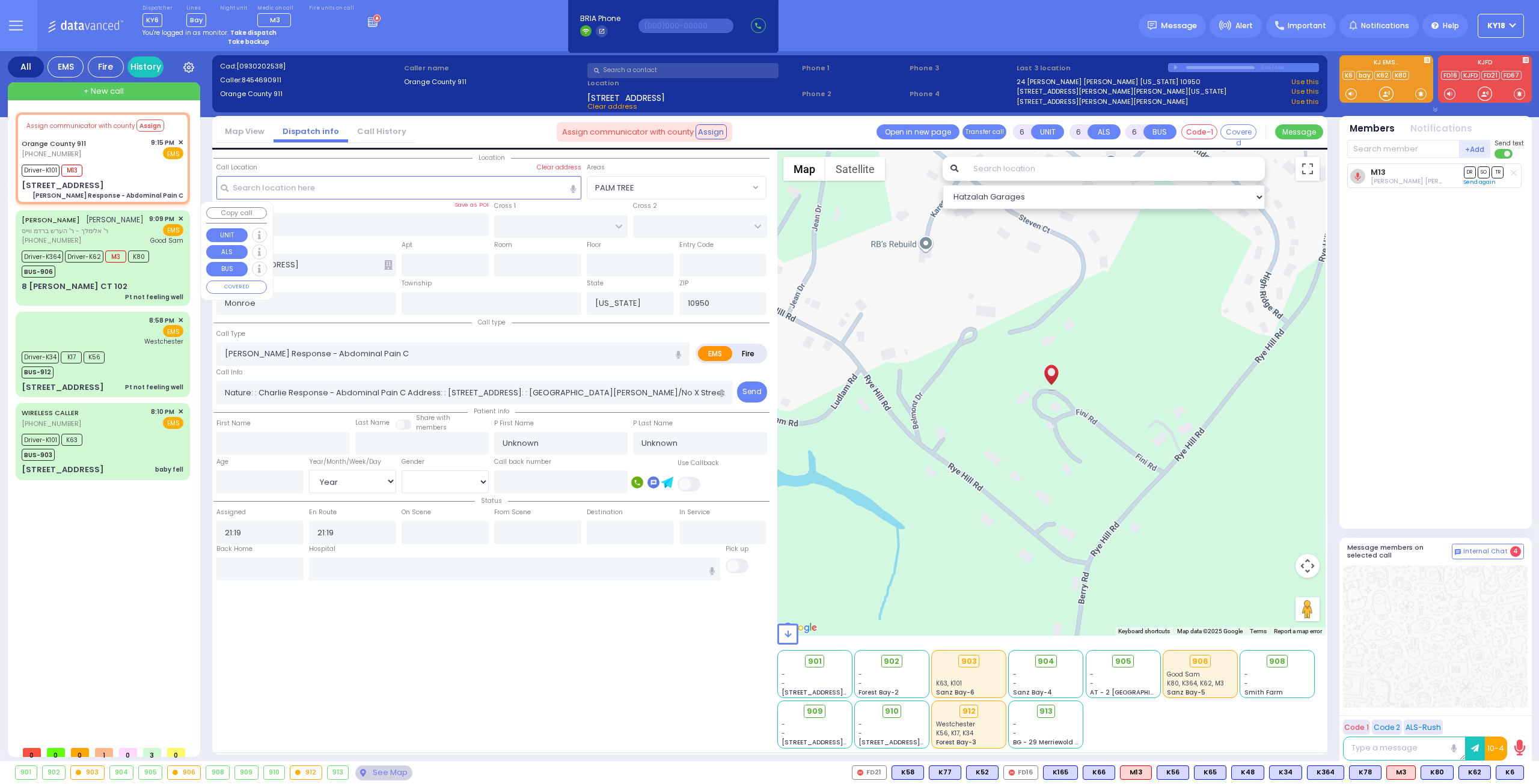
type input "21:29"
type input "21:40"
type input "22:10"
type input "22:19"
select select "Hatzalah Garages"
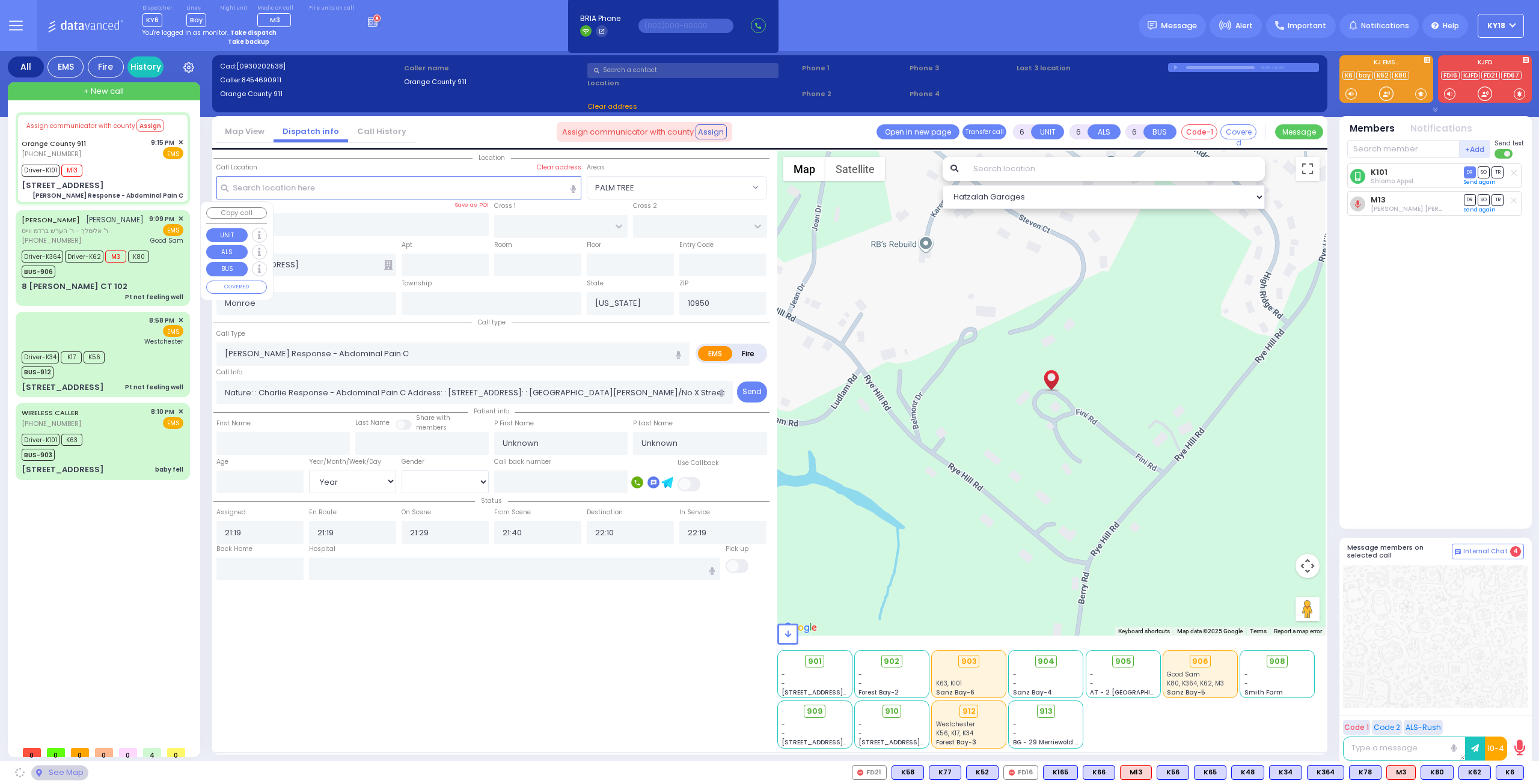
select select
radio input "true"
select select "Year"
select select "Hatzalah Garages"
select select
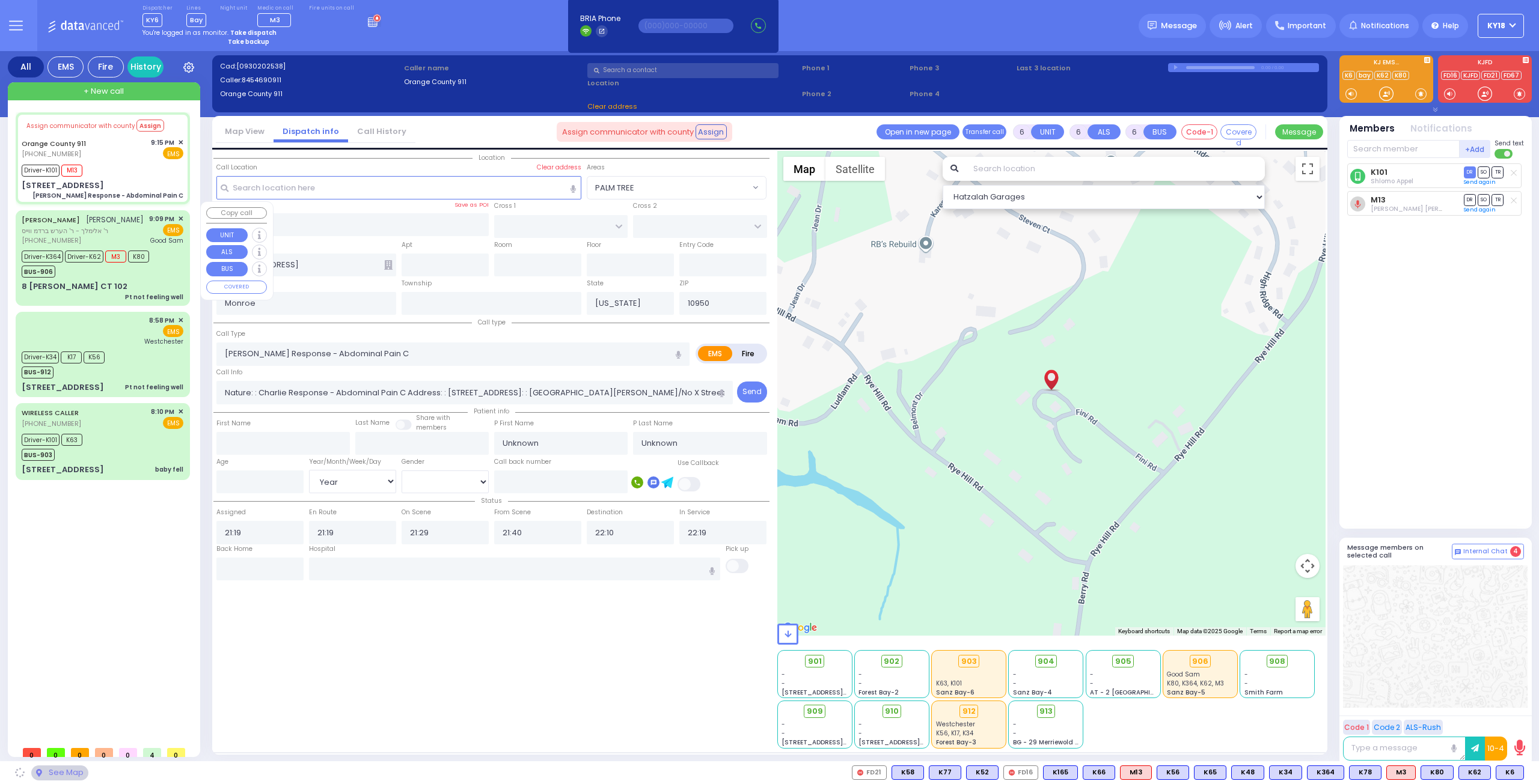
radio input "true"
type input "Davit"
type input "Kvirtia"
type input "42"
select select "Year"
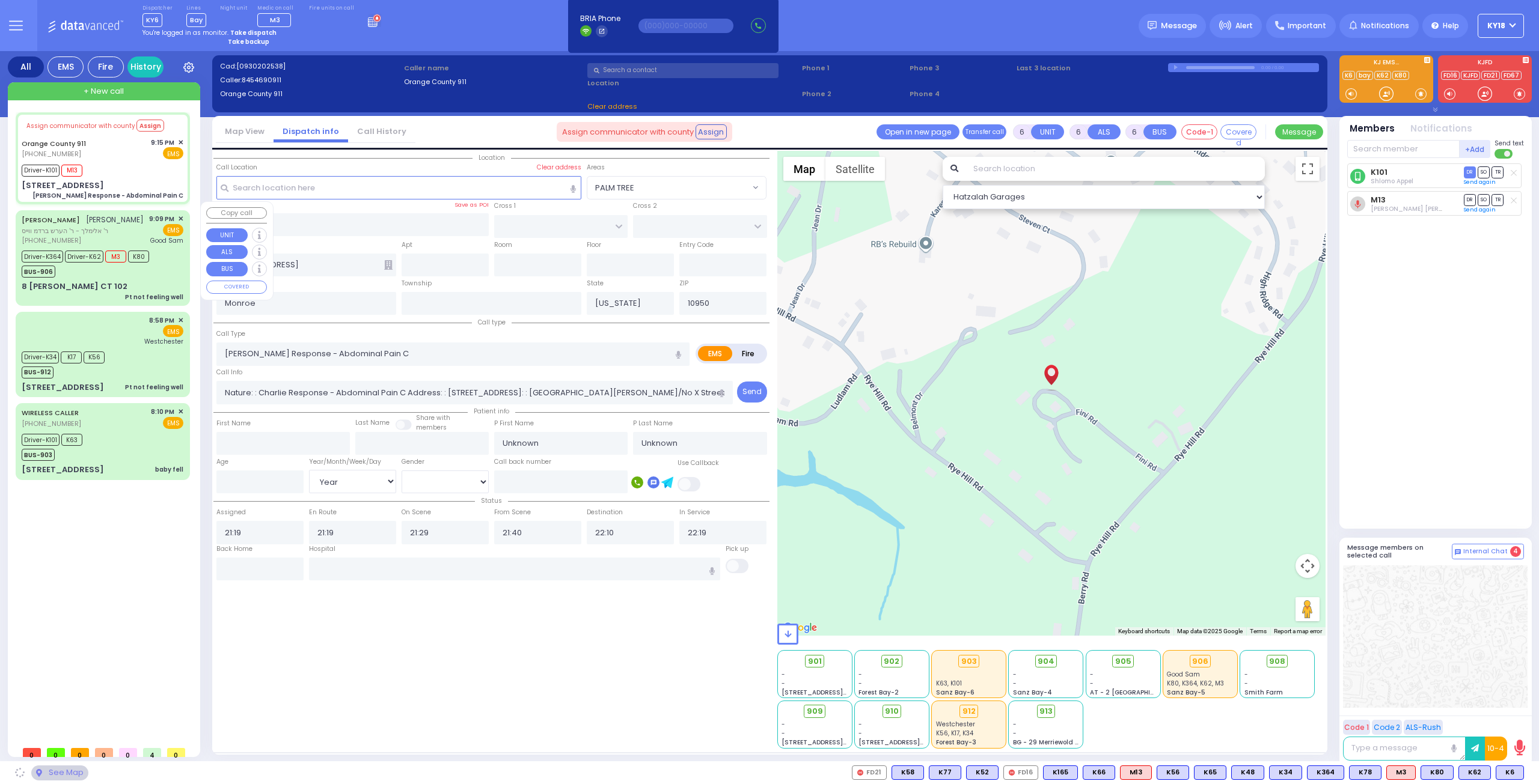
select select "[DEMOGRAPHIC_DATA]"
select select "Hatzalah Garages"
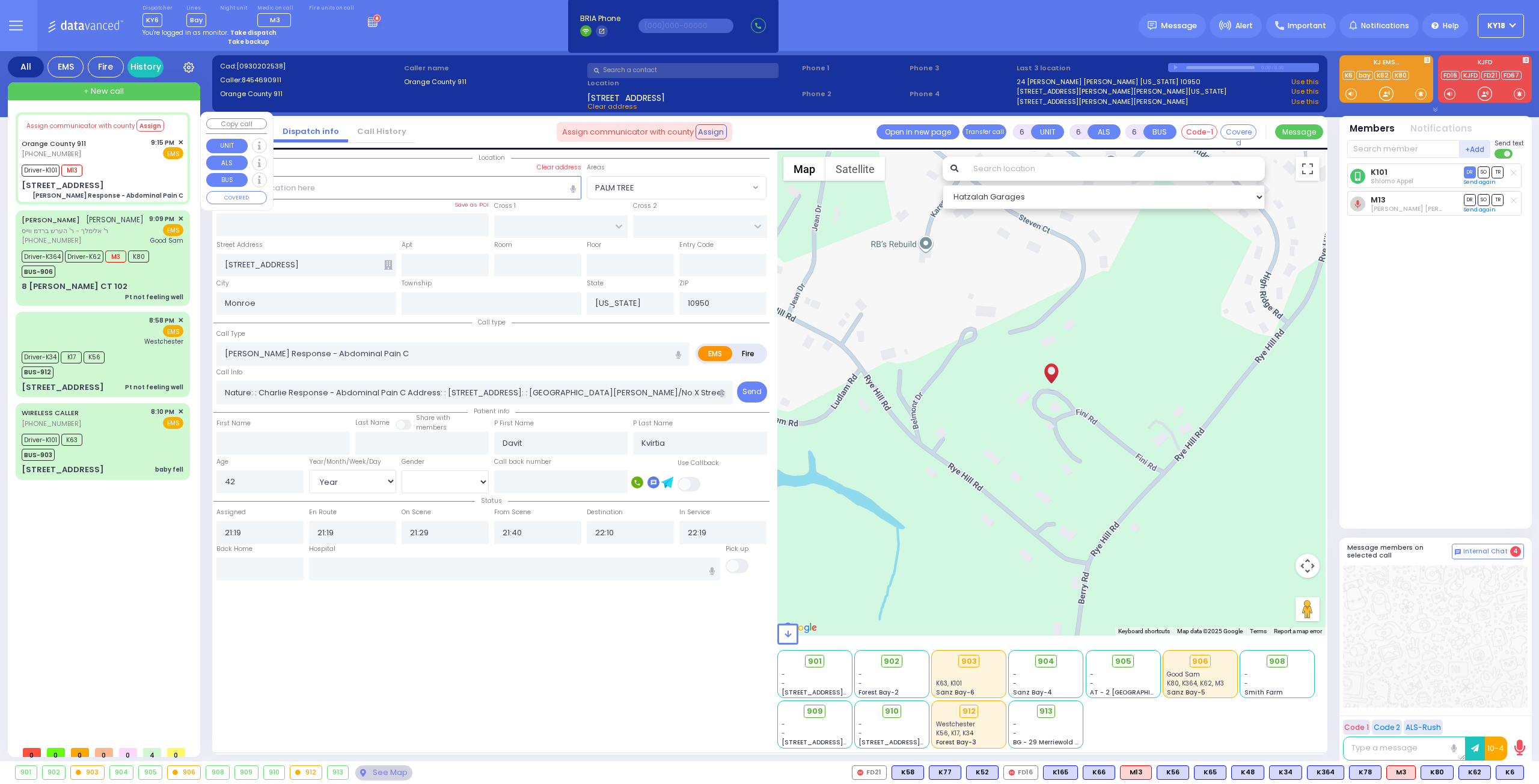
click at [147, 172] on div "Driver-K101 M13" at bounding box center [102, 170] width 162 height 15
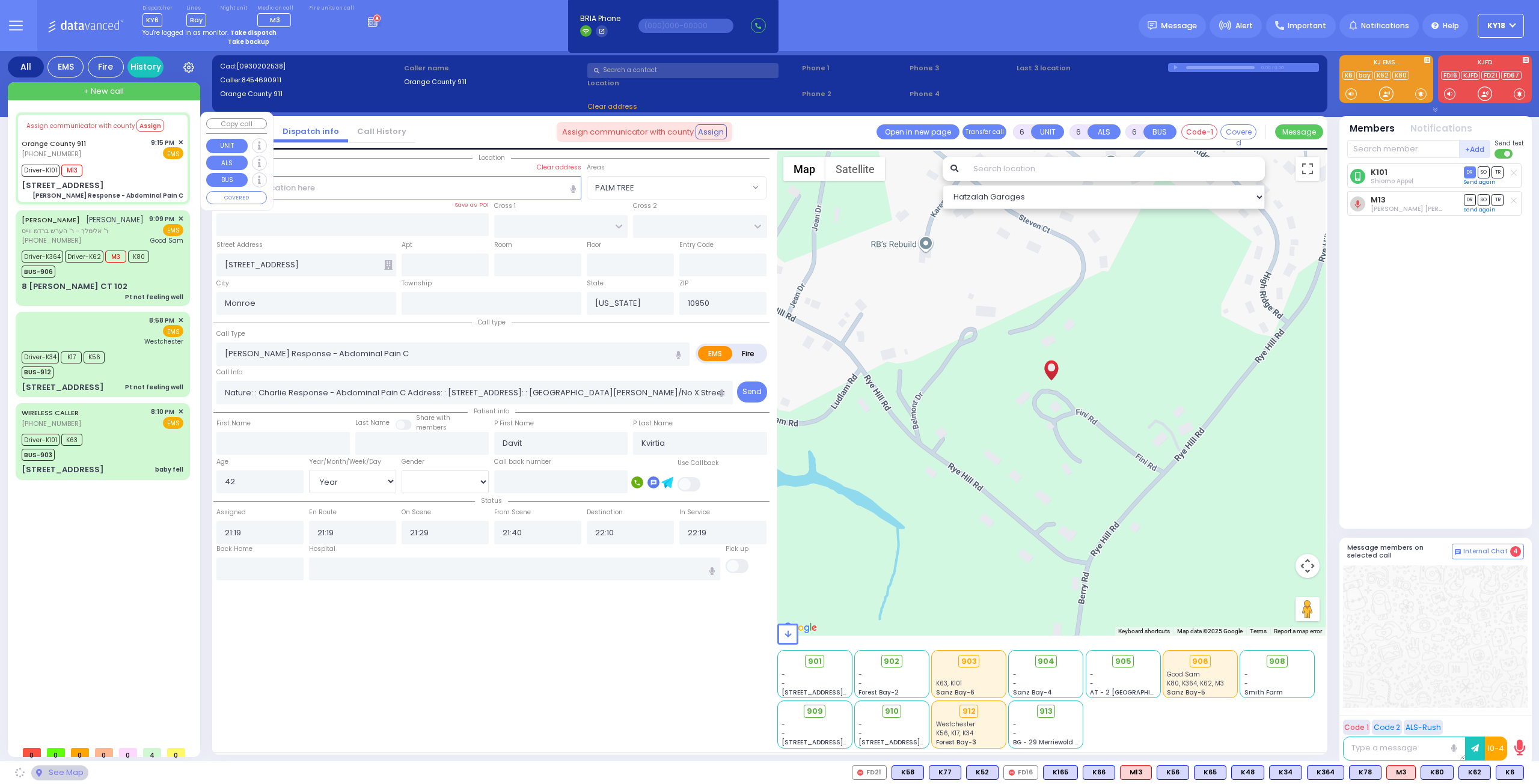
select select
radio input "true"
select select "Year"
select select "[DEMOGRAPHIC_DATA]"
select select "Hatzalah Garages"
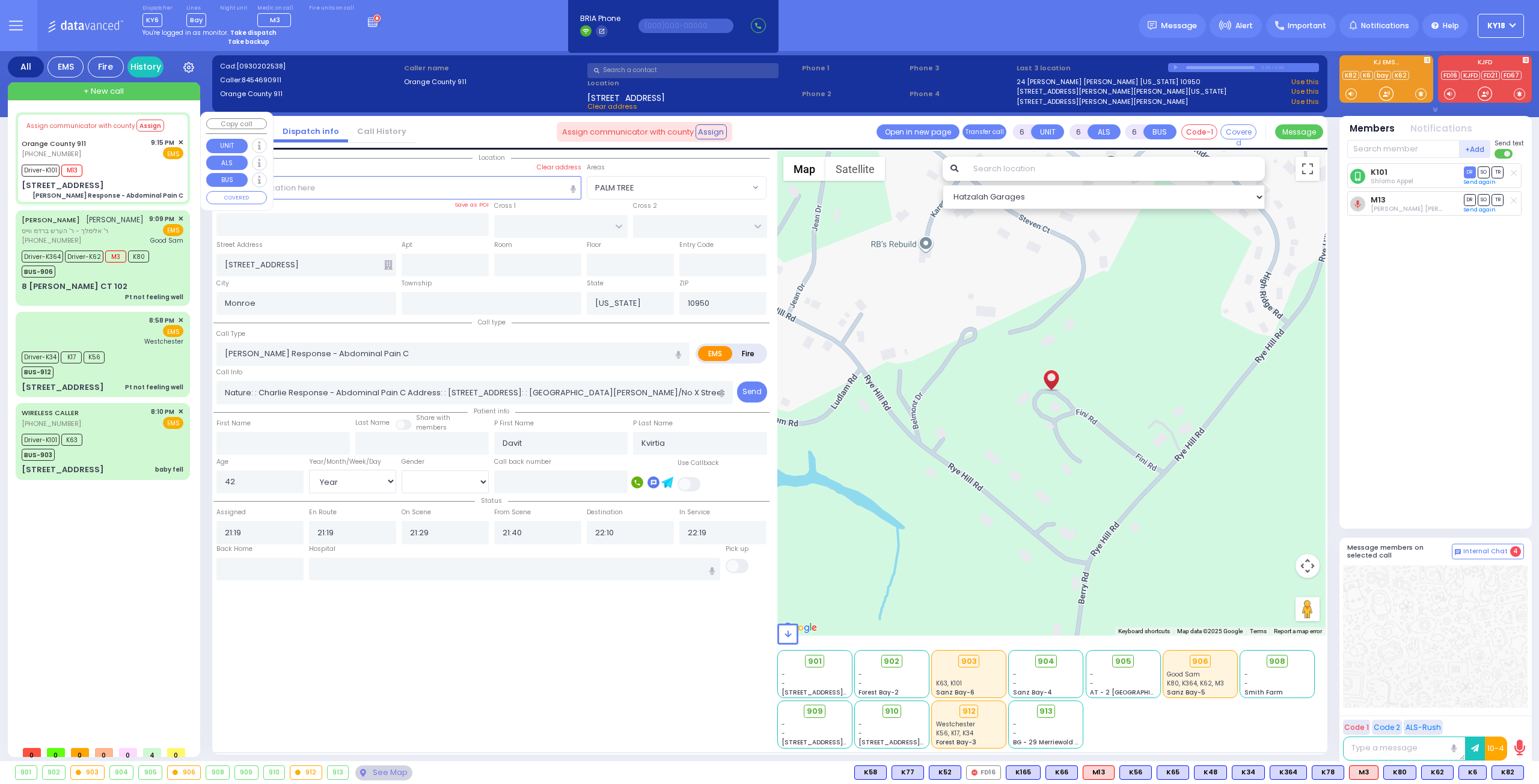
select select
radio input "true"
select select "Year"
select select "[DEMOGRAPHIC_DATA]"
select select "Hatzalah Garages"
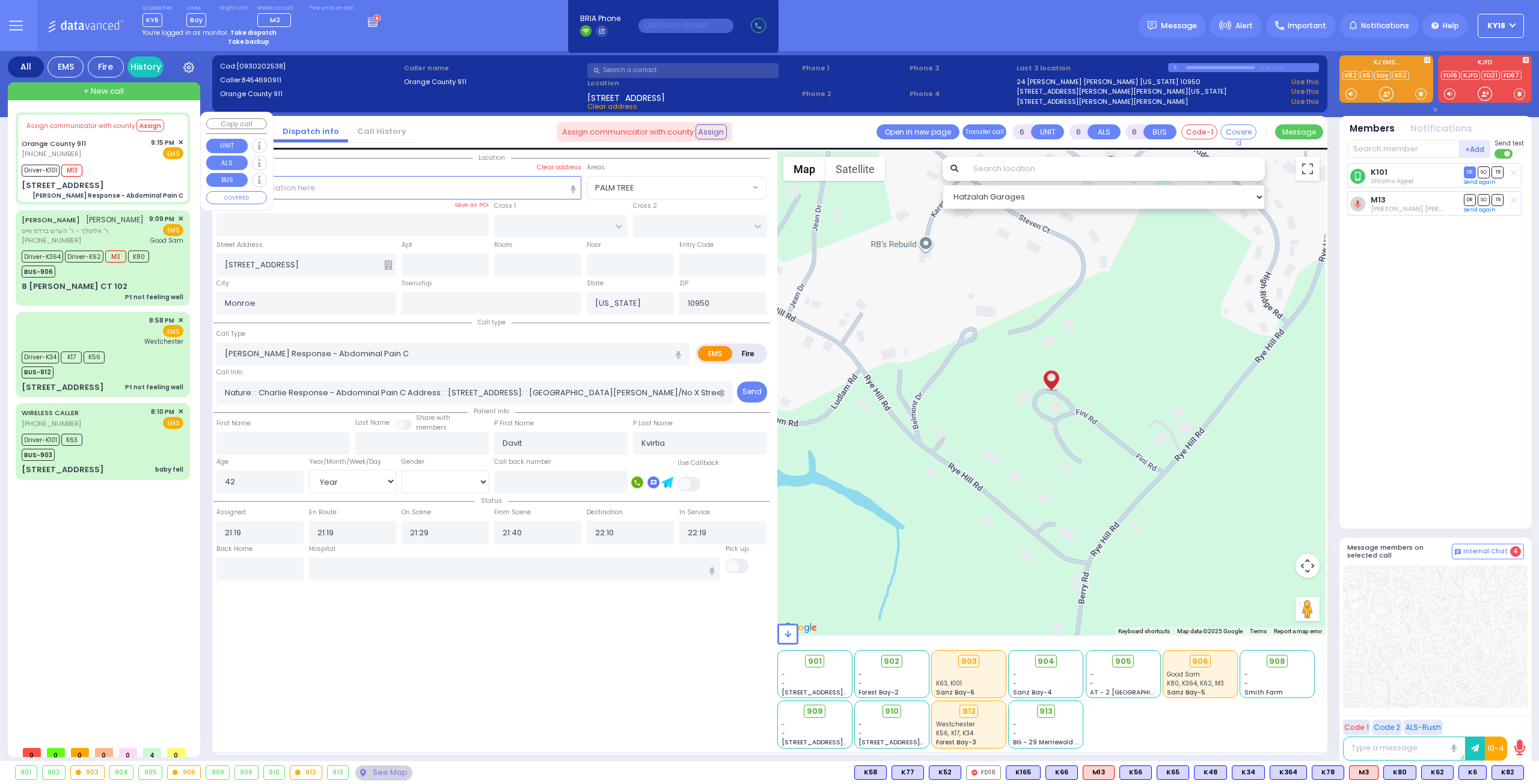
select select
radio input "true"
select select "Year"
select select "[DEMOGRAPHIC_DATA]"
select select "Hatzalah Garages"
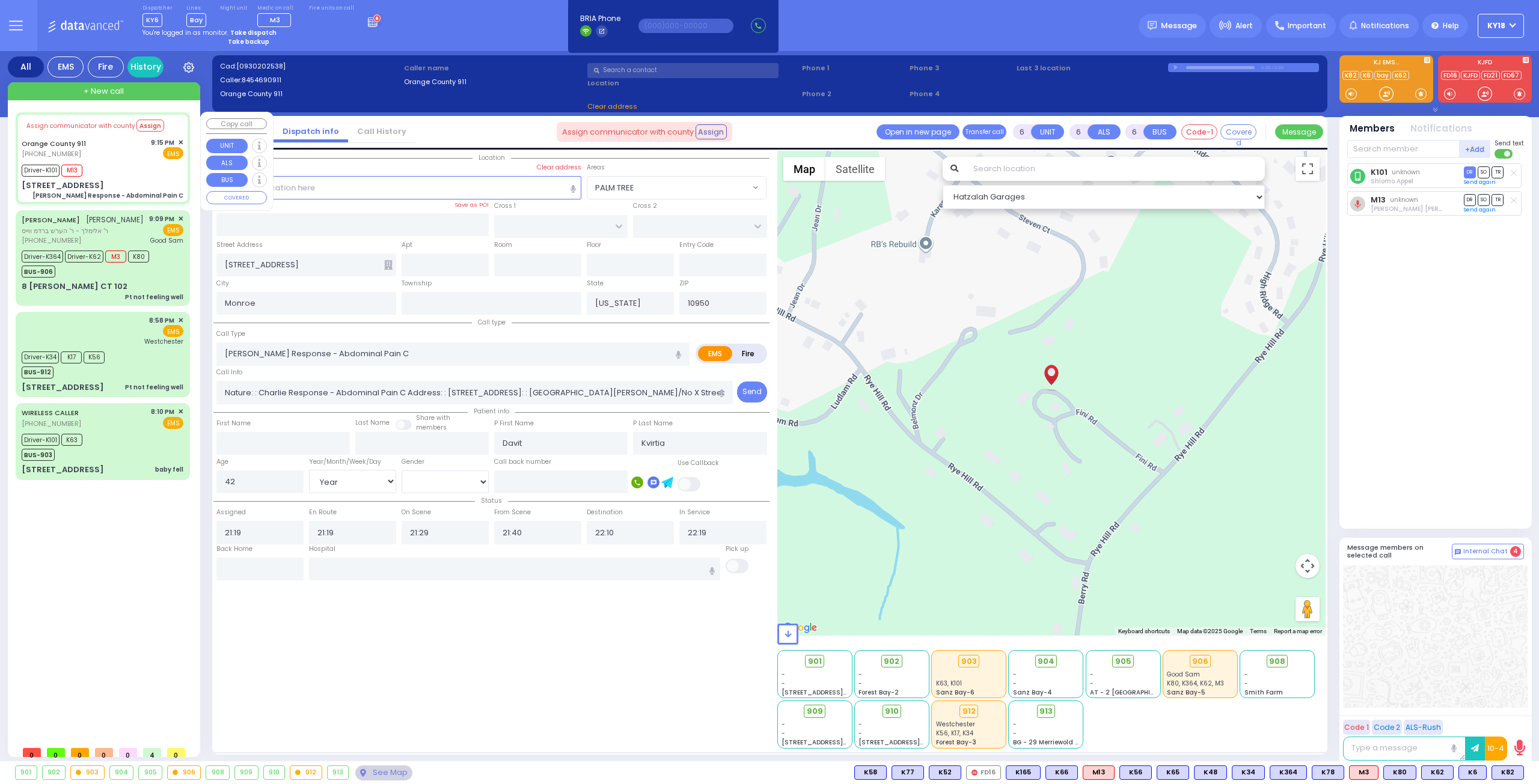
select select
radio input "true"
select select "Year"
select select "[DEMOGRAPHIC_DATA]"
select select "Hatzalah Garages"
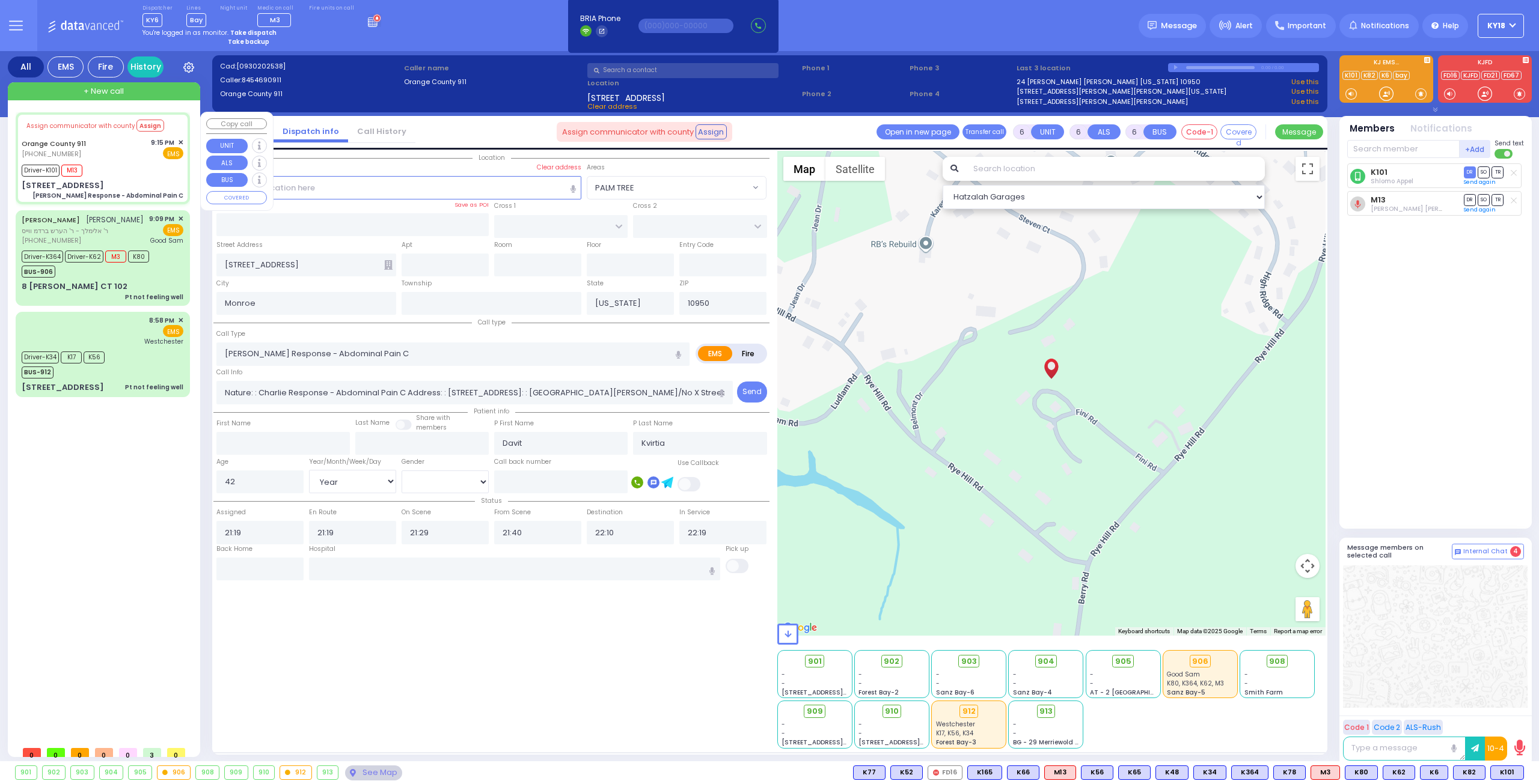
select select
radio input "true"
select select "Year"
select select "[DEMOGRAPHIC_DATA]"
select select "Hatzalah Garages"
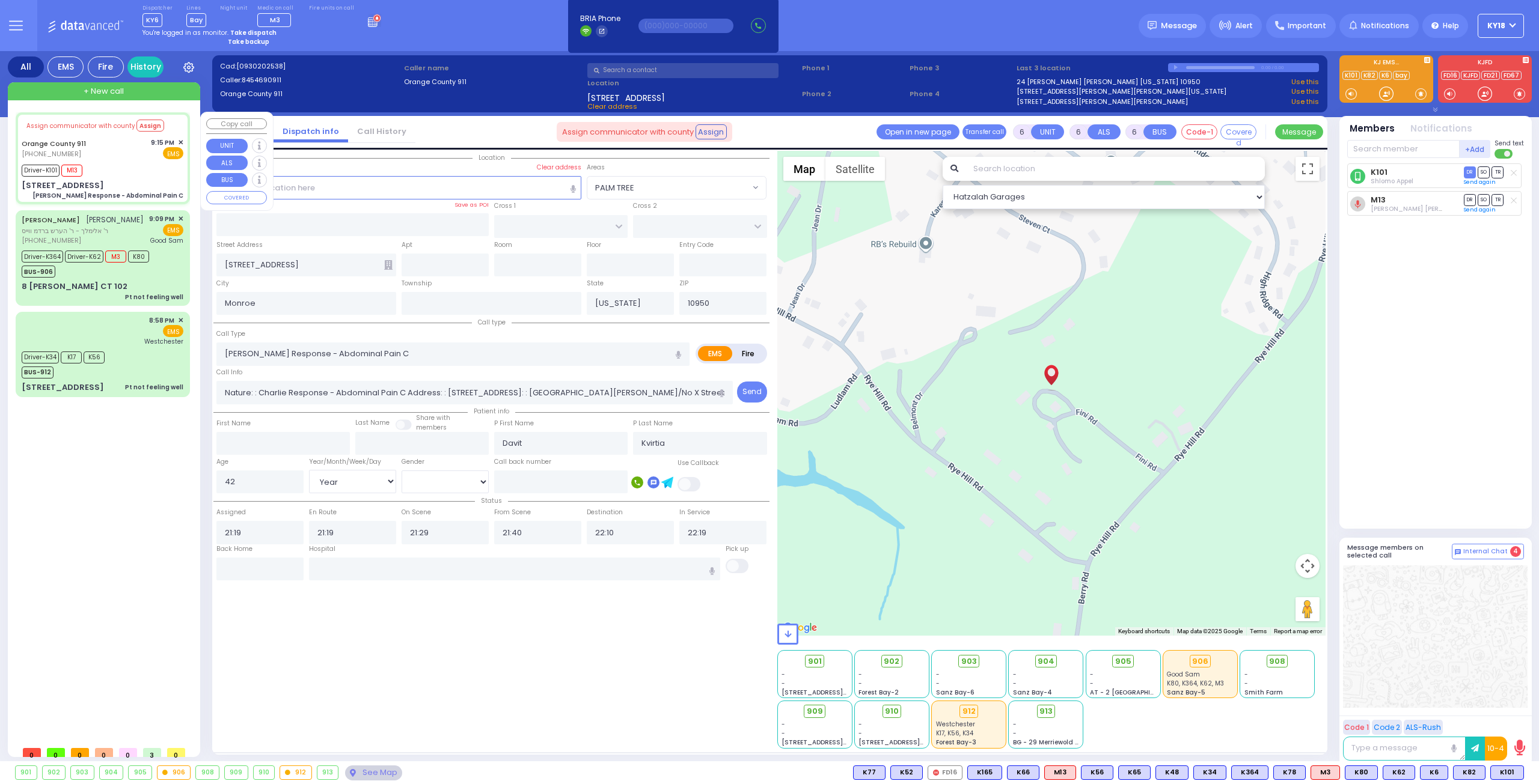
select select
radio input "true"
select select "Year"
select select "[DEMOGRAPHIC_DATA]"
type input "[GEOGRAPHIC_DATA] [STREET_ADDRESS]"
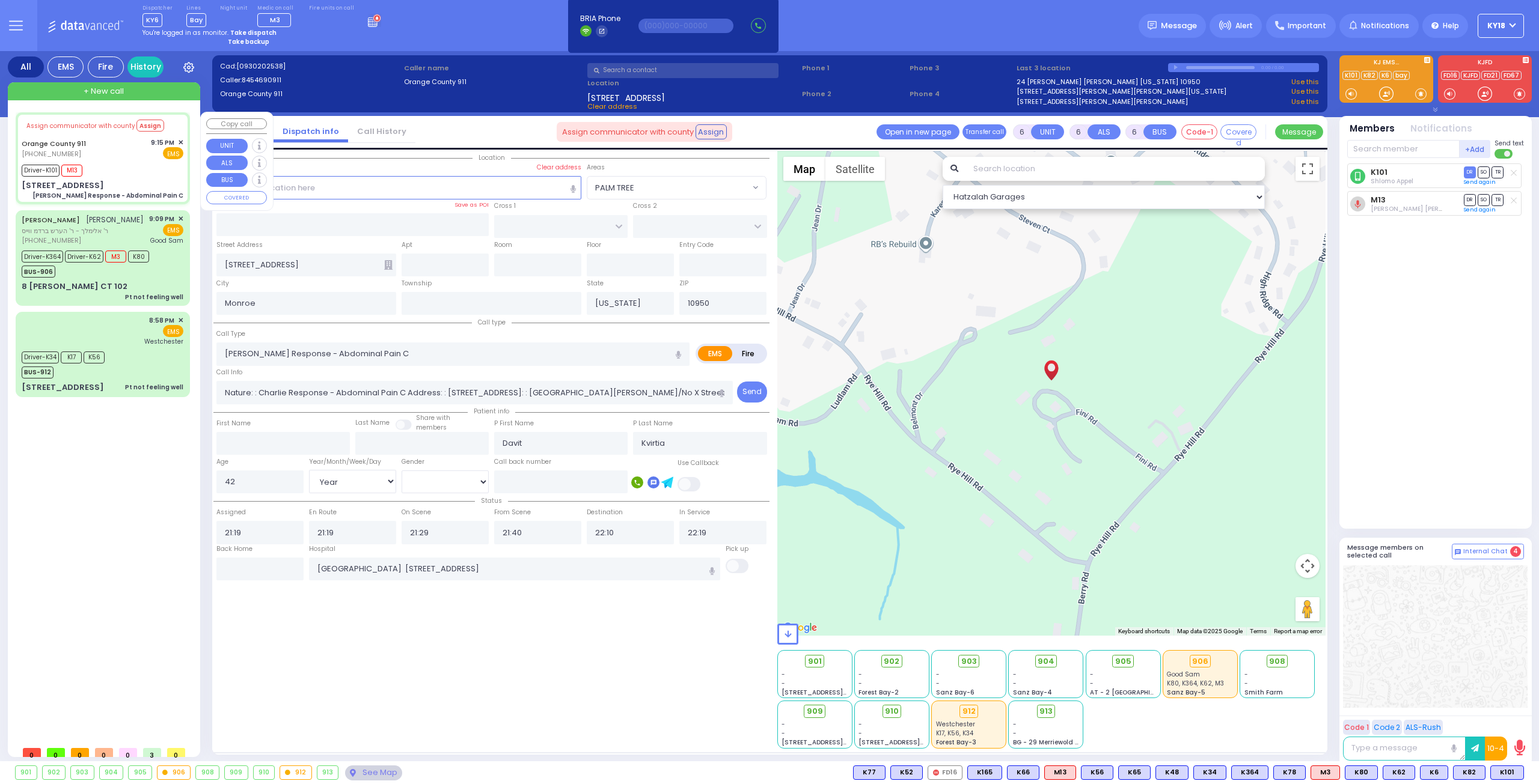
select select "Hatzalah Garages"
select select
radio input "true"
select select "Year"
select select "[DEMOGRAPHIC_DATA]"
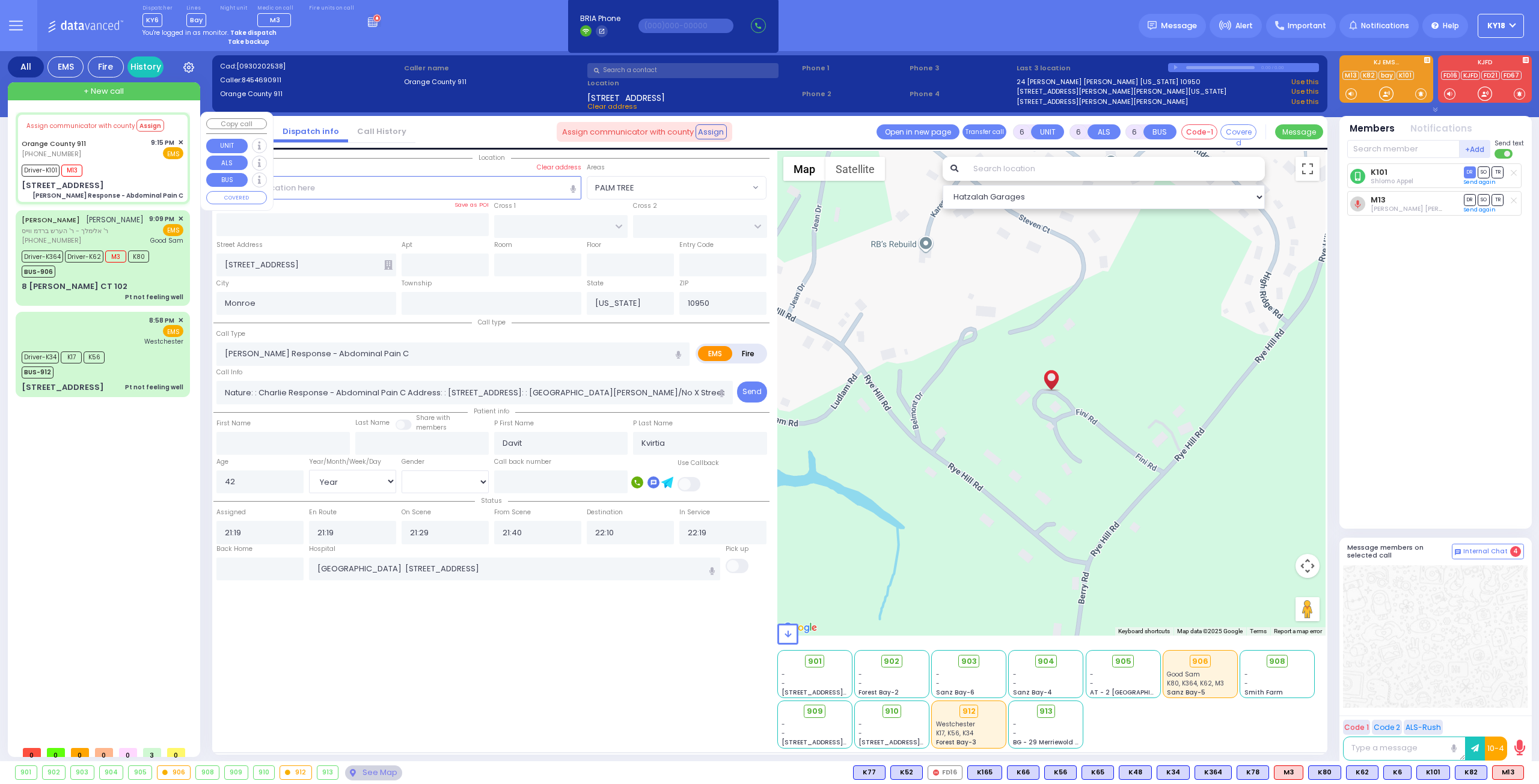
select select "Hatzalah Garages"
select select
radio input "true"
select select "Year"
select select "[DEMOGRAPHIC_DATA]"
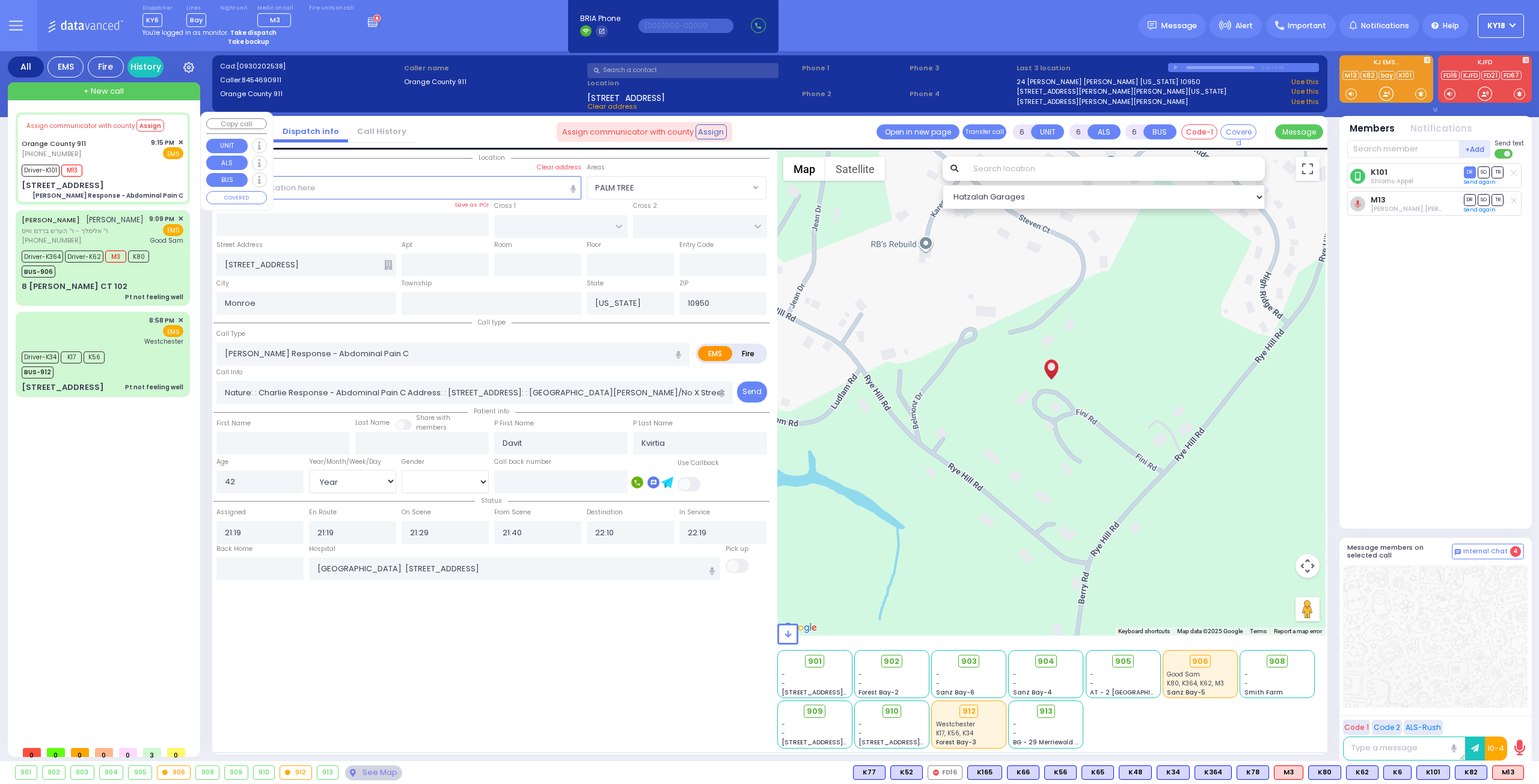
select select "Hatzalah Garages"
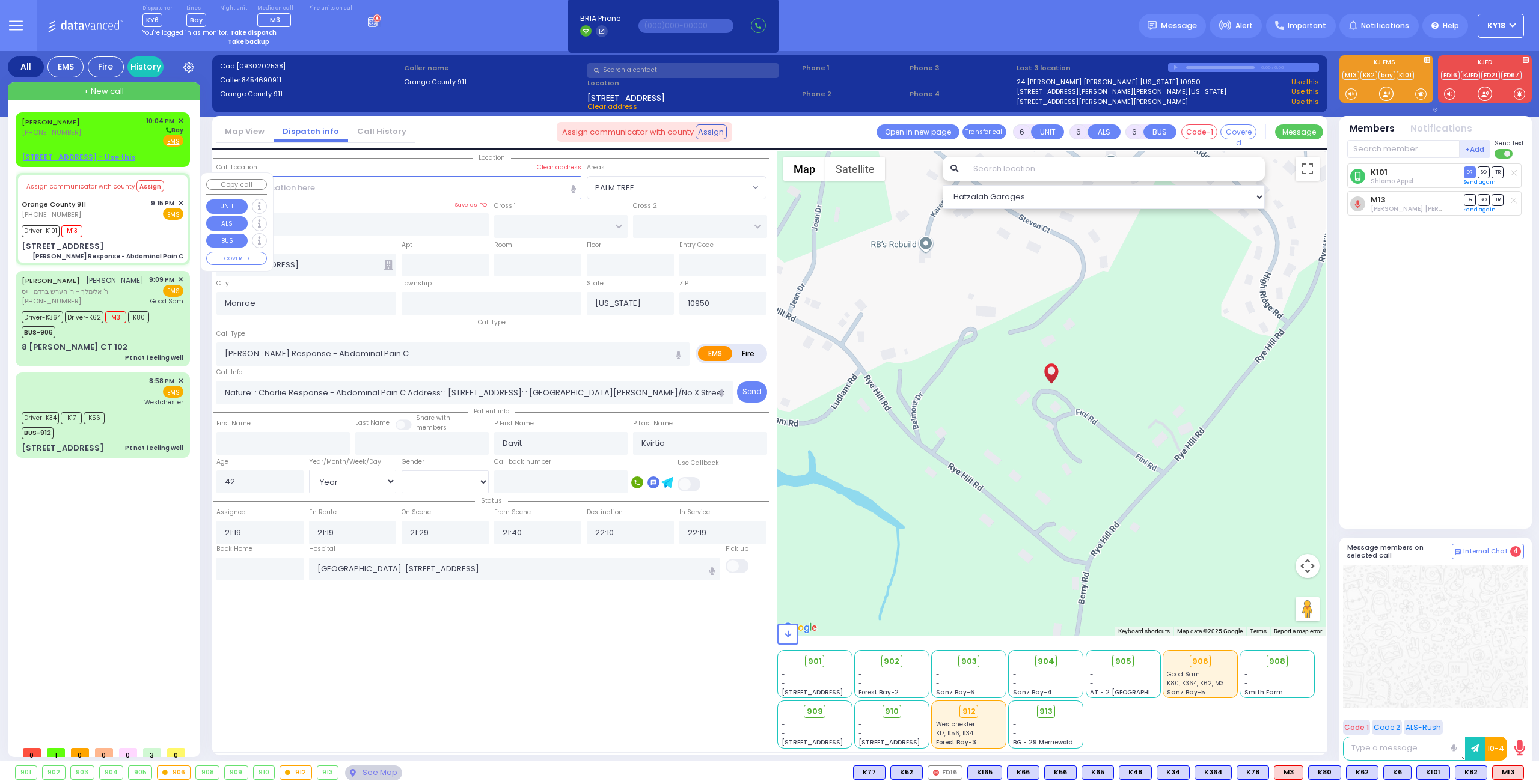
select select
radio input "true"
select select "Year"
select select "[DEMOGRAPHIC_DATA]"
select select "Hatzalah Garages"
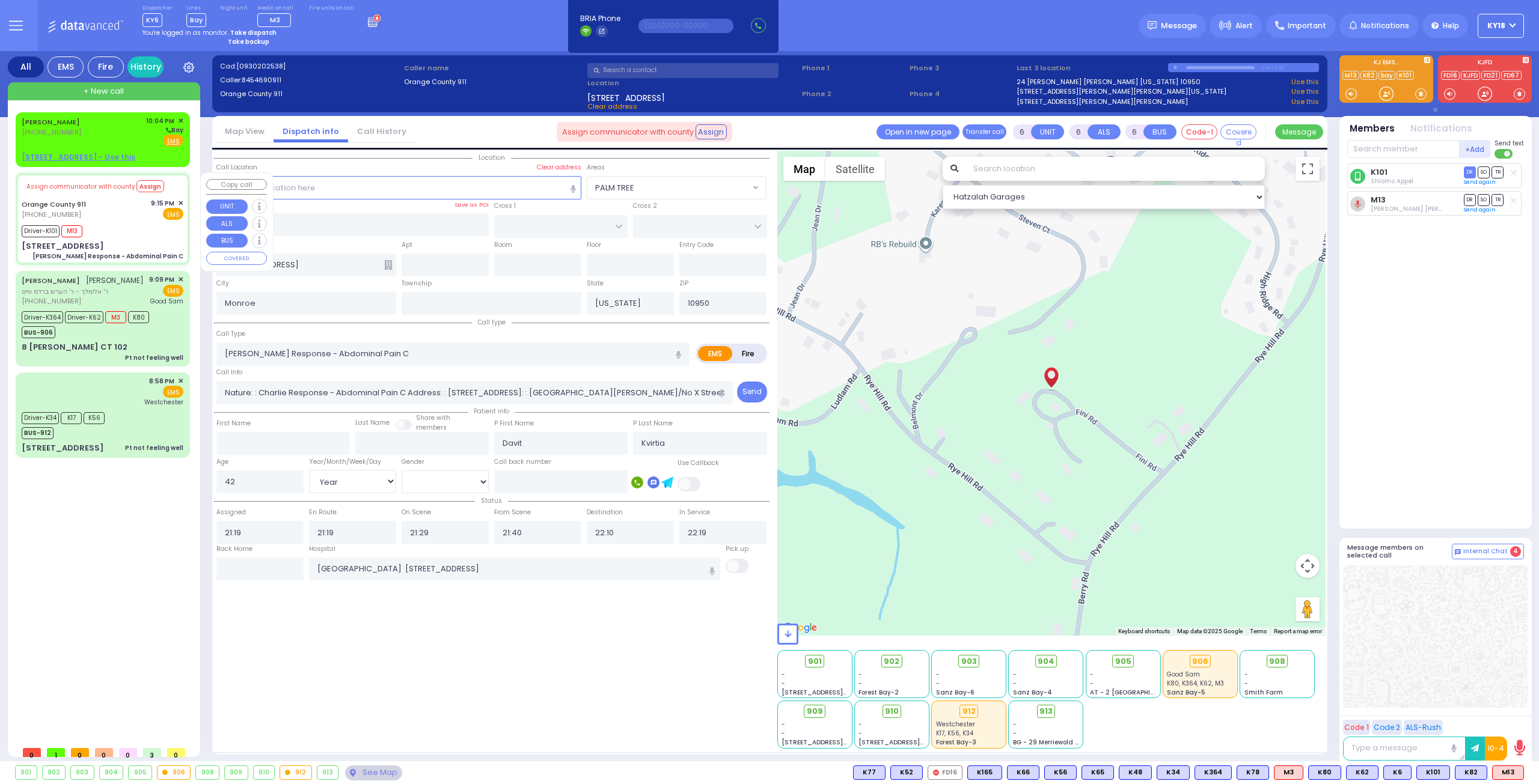
select select
radio input "true"
select select "Year"
select select "[DEMOGRAPHIC_DATA]"
select select "Hatzalah Garages"
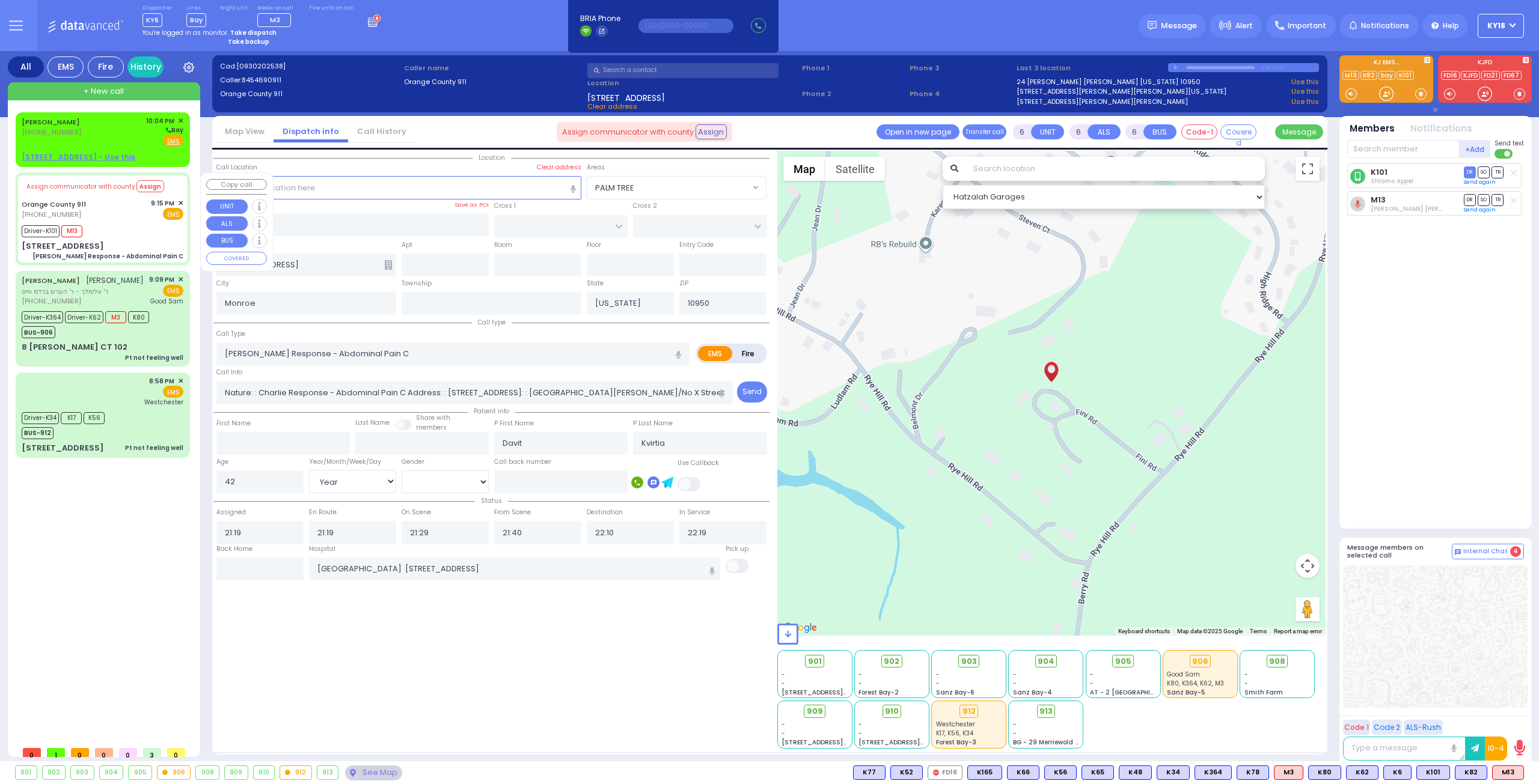
select select
radio input "true"
select select "Year"
select select "[DEMOGRAPHIC_DATA]"
select select "Hatzalah Garages"
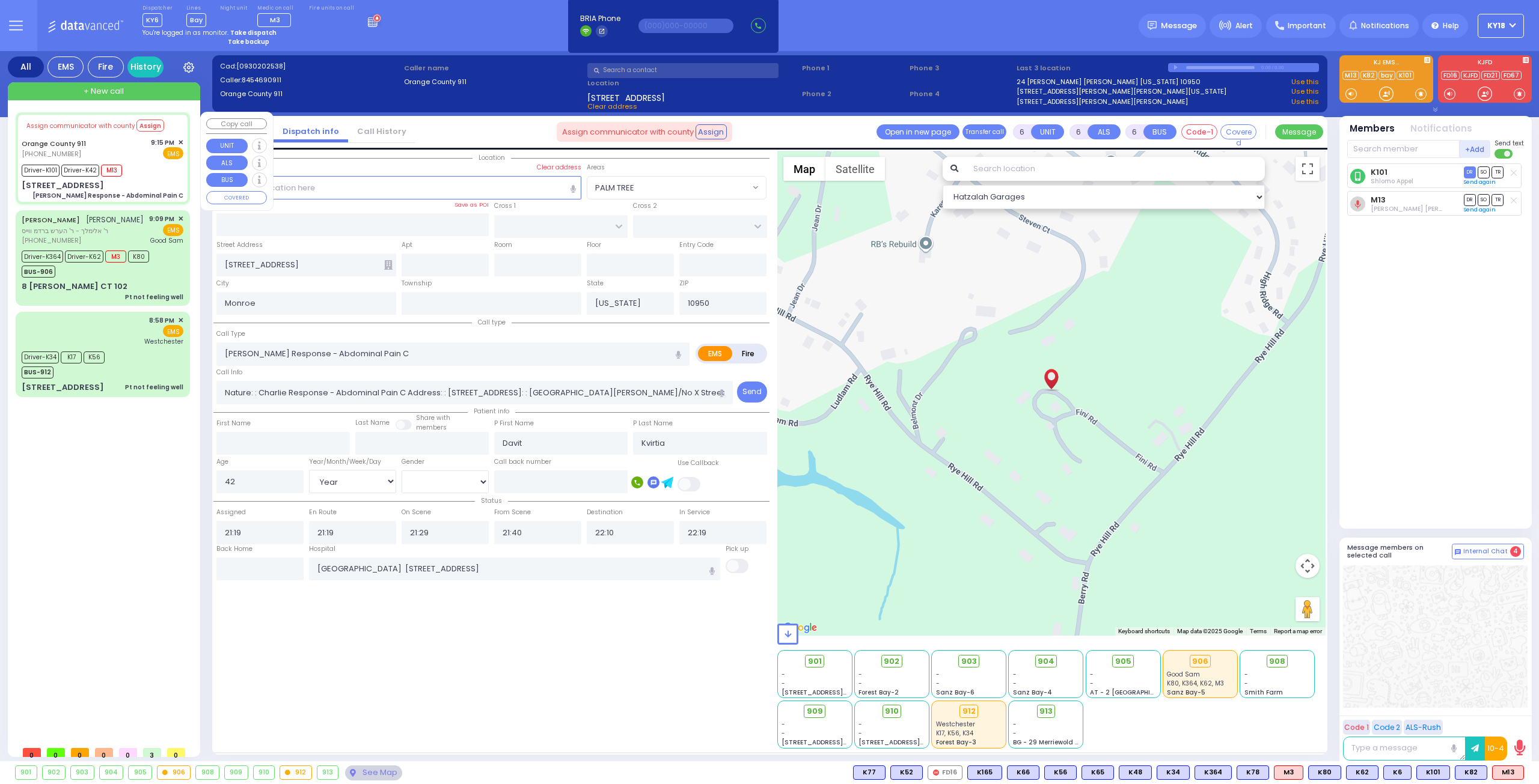
select select
radio input "true"
select select "Year"
select select "[DEMOGRAPHIC_DATA]"
select select "Hatzalah Garages"
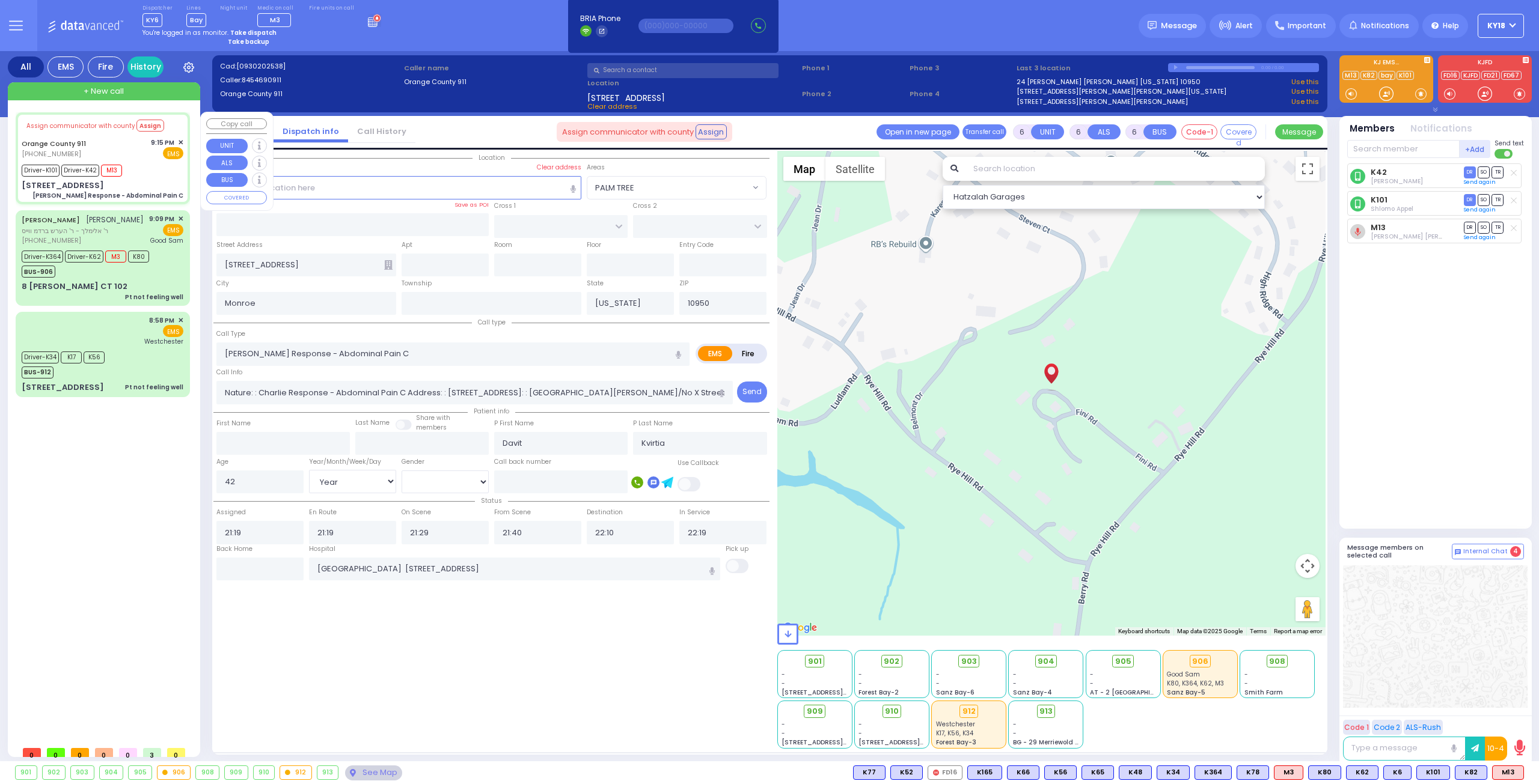
select select
radio input "true"
select select "Year"
select select "[DEMOGRAPHIC_DATA]"
select select "Hatzalah Garages"
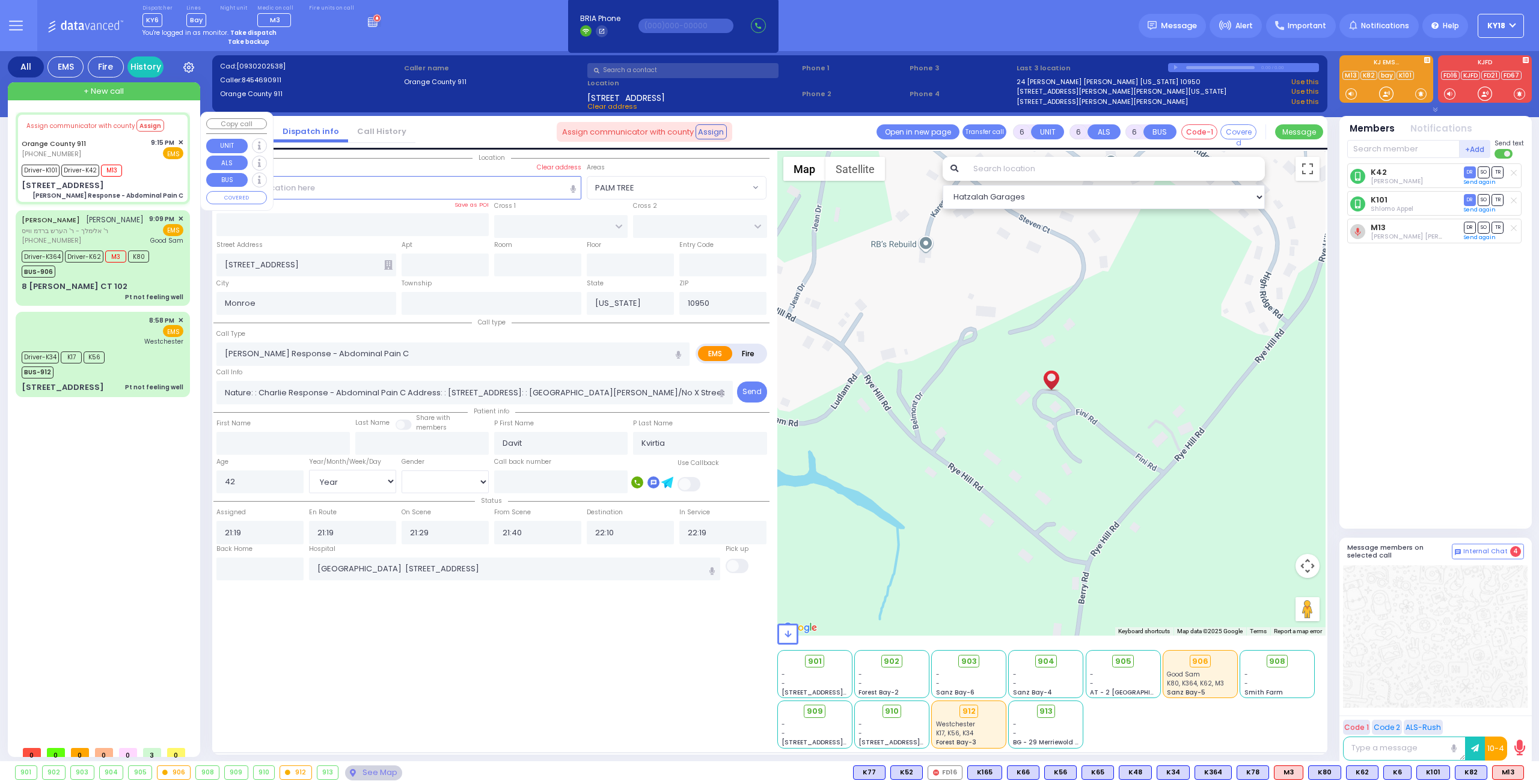
select select
radio input "true"
select select "Year"
select select "[DEMOGRAPHIC_DATA]"
select select "Hatzalah Garages"
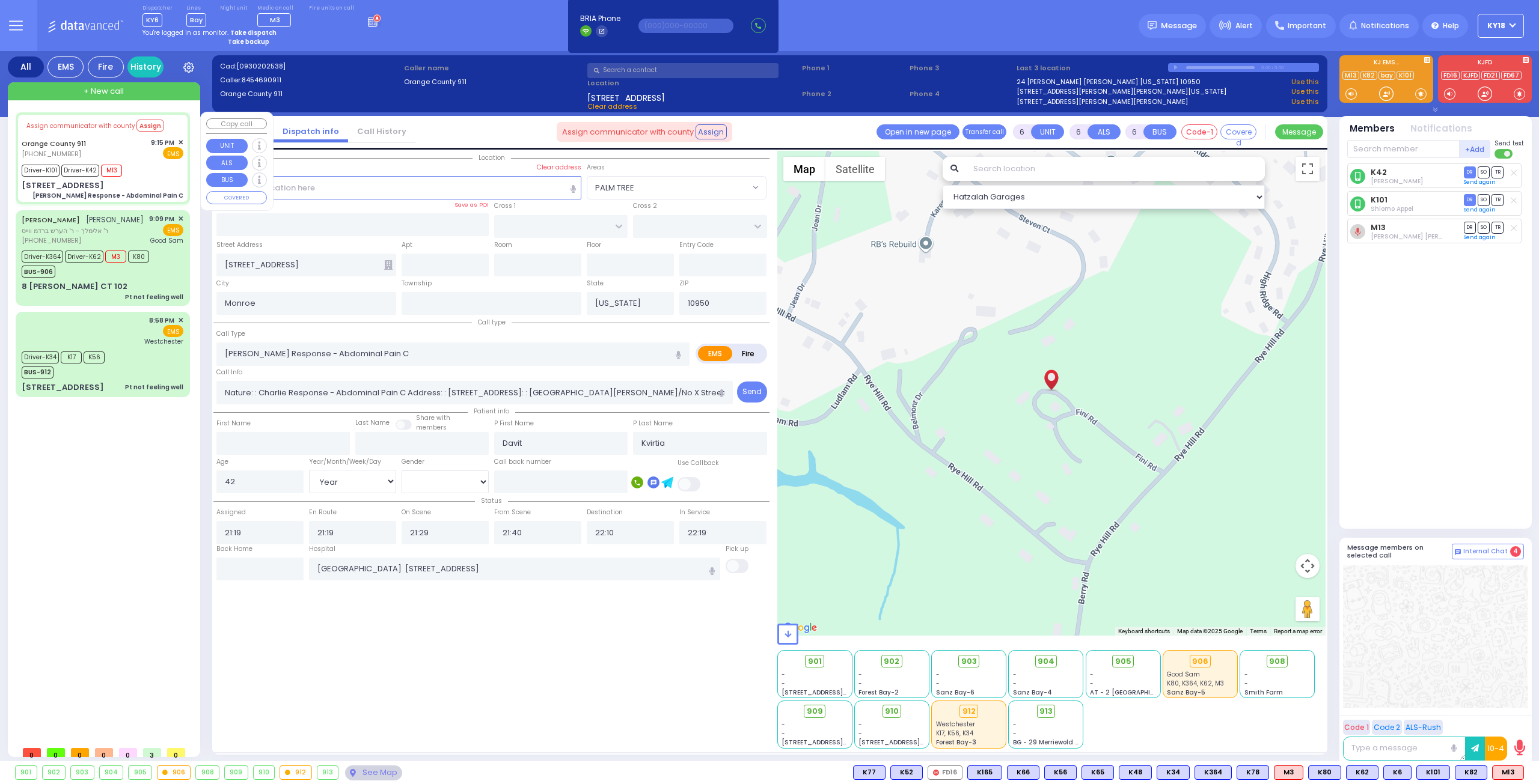
select select
radio input "true"
select select "Year"
select select "[DEMOGRAPHIC_DATA]"
select select "Hatzalah Garages"
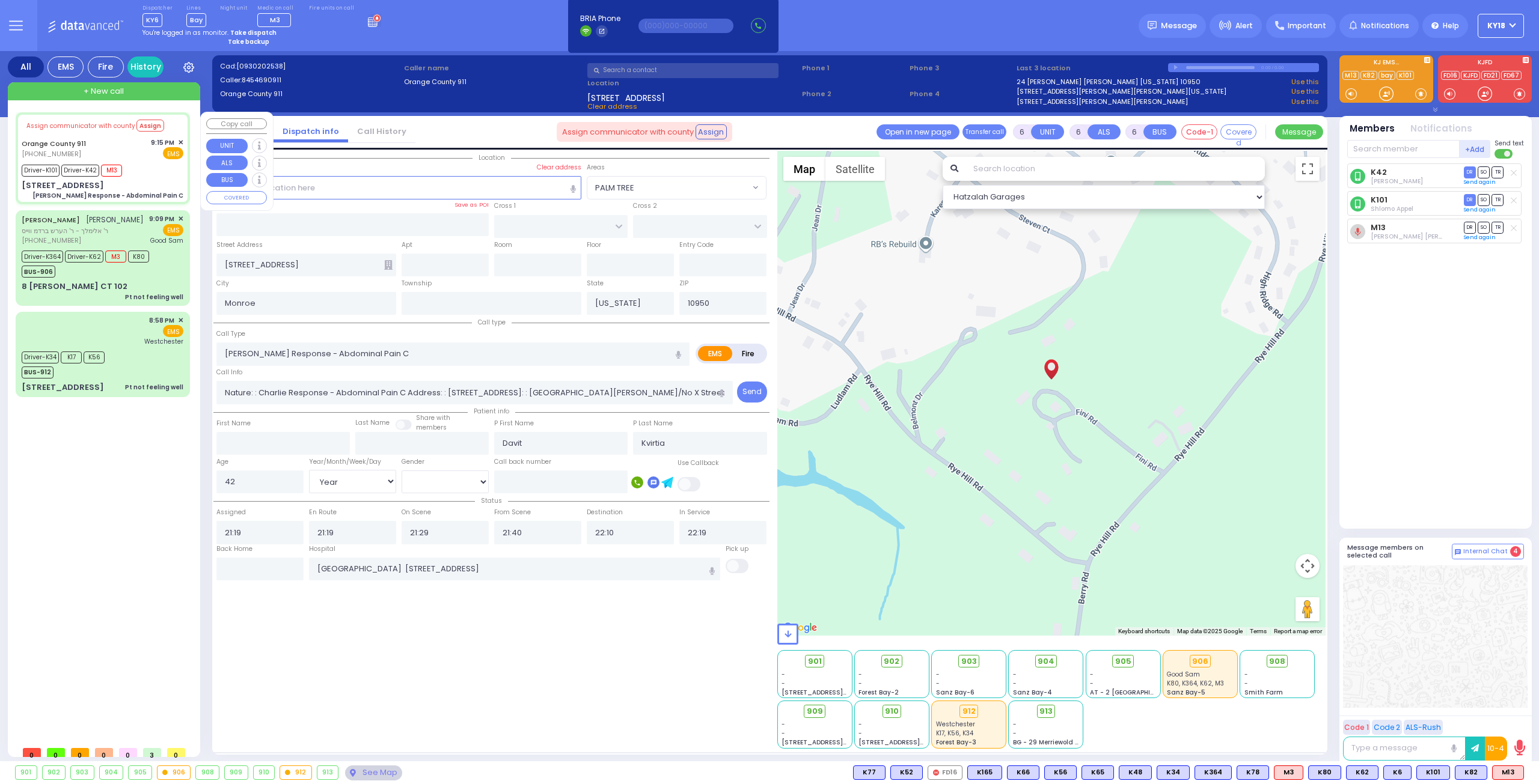
select select
radio input "true"
select select "Year"
select select "[DEMOGRAPHIC_DATA]"
select select "Hatzalah Garages"
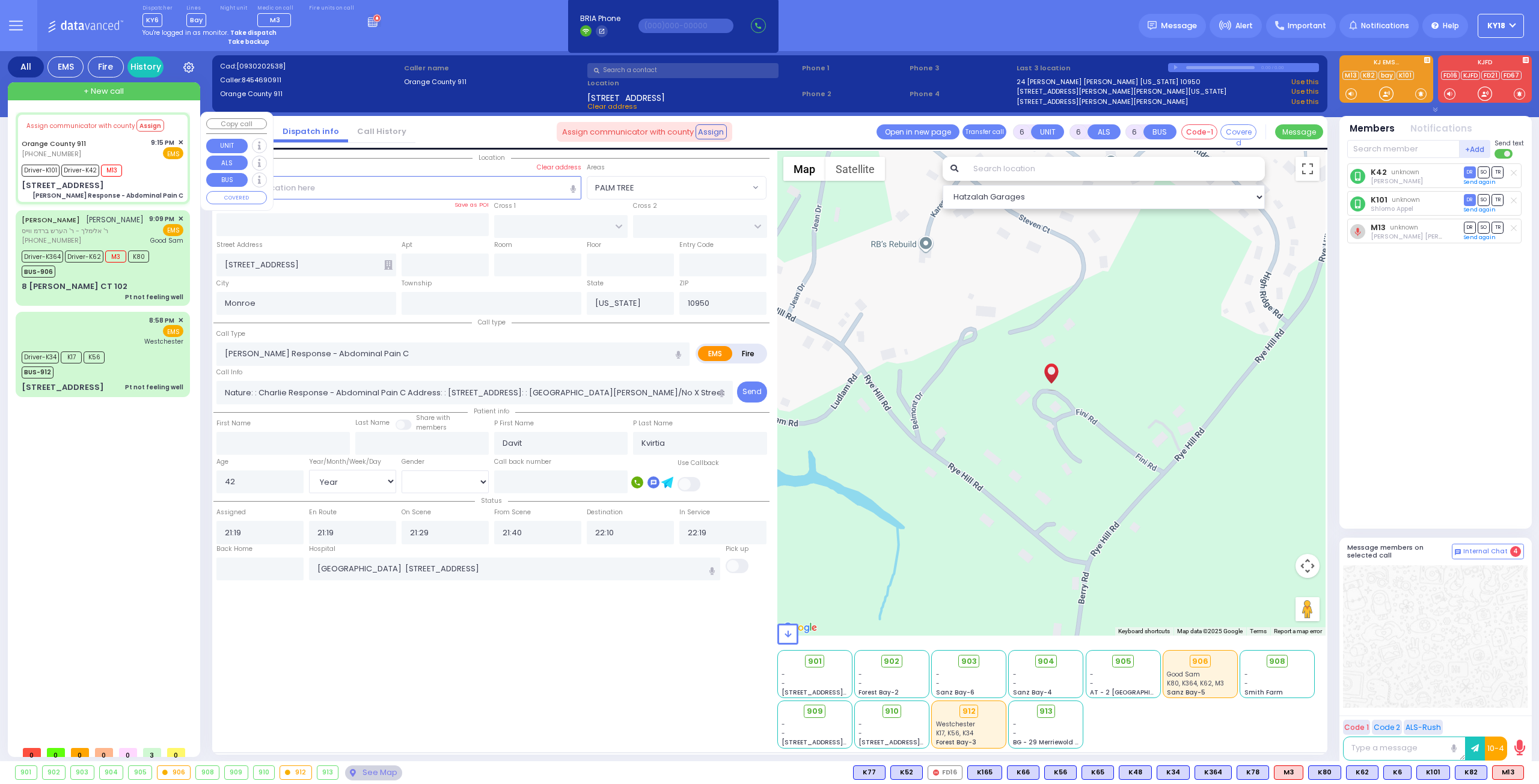
select select
radio input "true"
